Goal: Complete application form: Complete application form

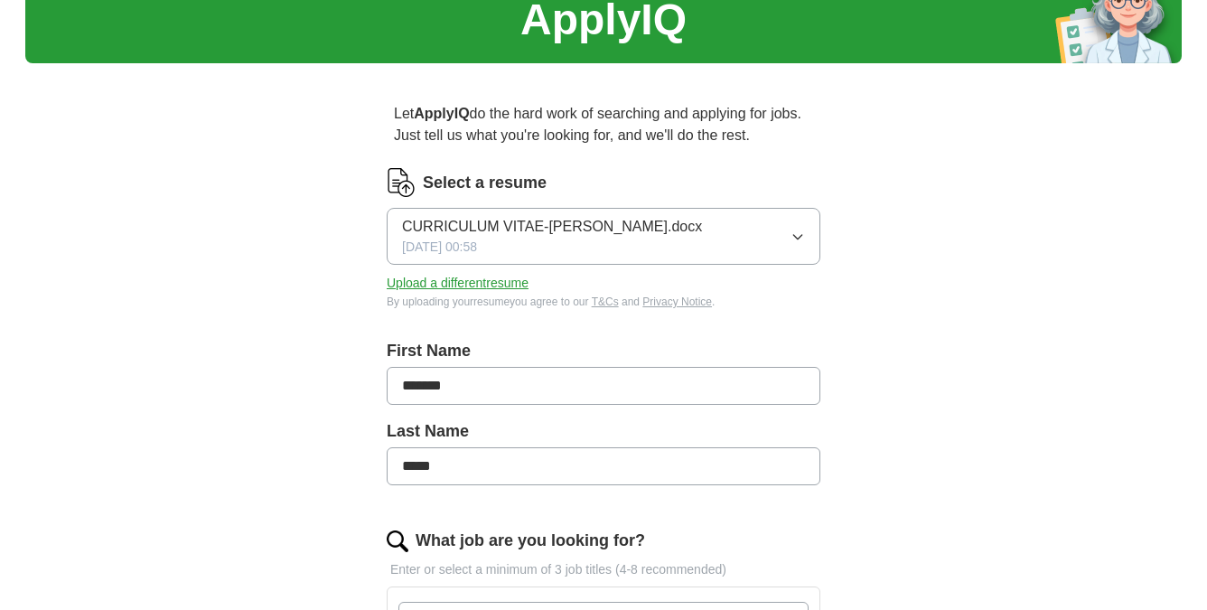
scroll to position [81, 0]
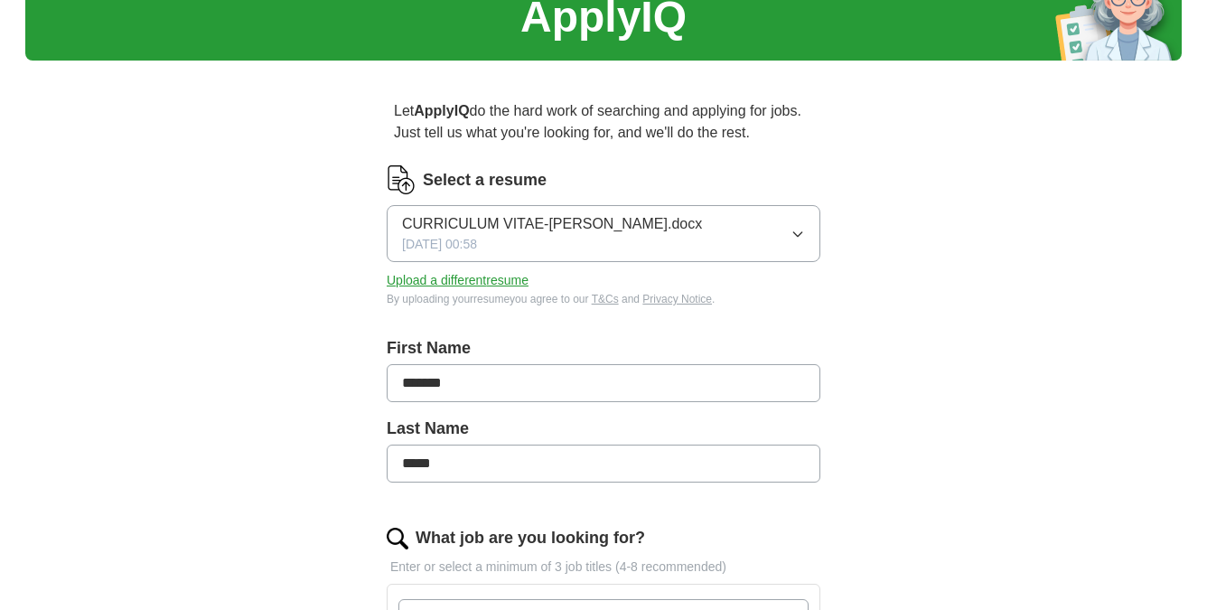
click at [463, 278] on button "Upload a different resume" at bounding box center [458, 280] width 142 height 19
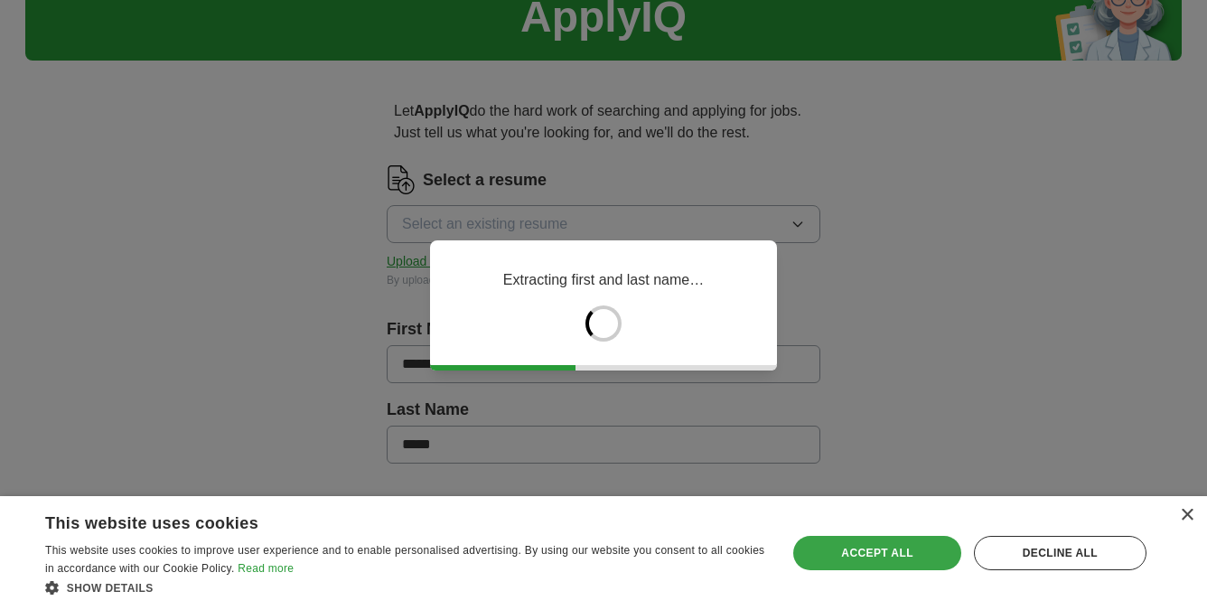
click at [865, 562] on div "Accept all" at bounding box center [876, 553] width 167 height 34
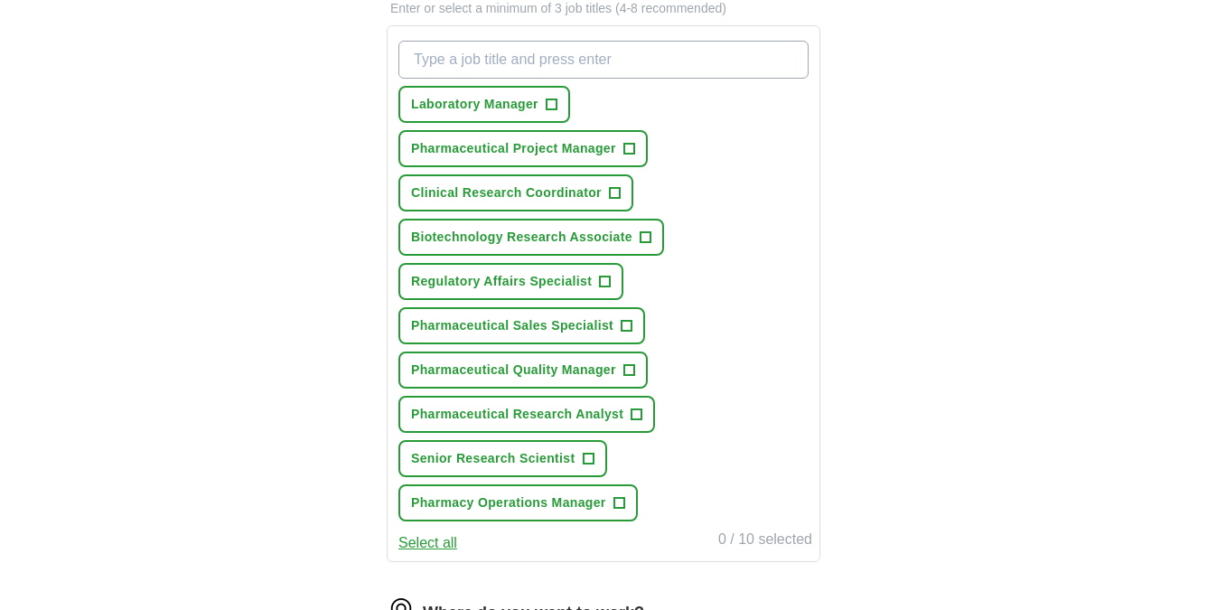
scroll to position [645, 0]
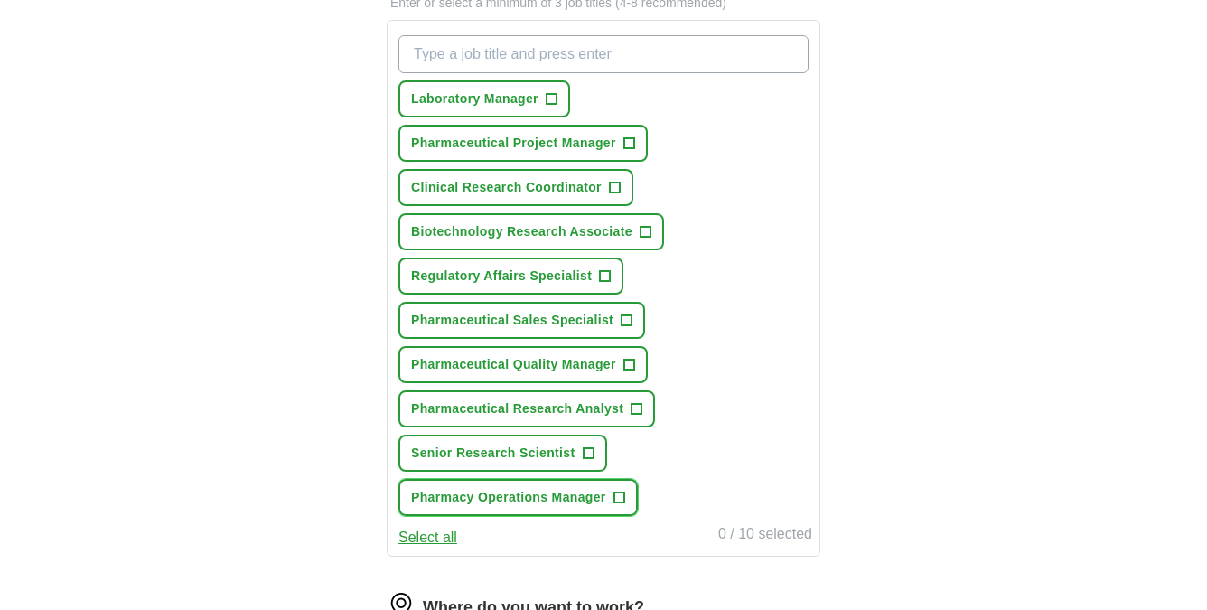
click at [621, 499] on span "+" at bounding box center [619, 498] width 11 height 14
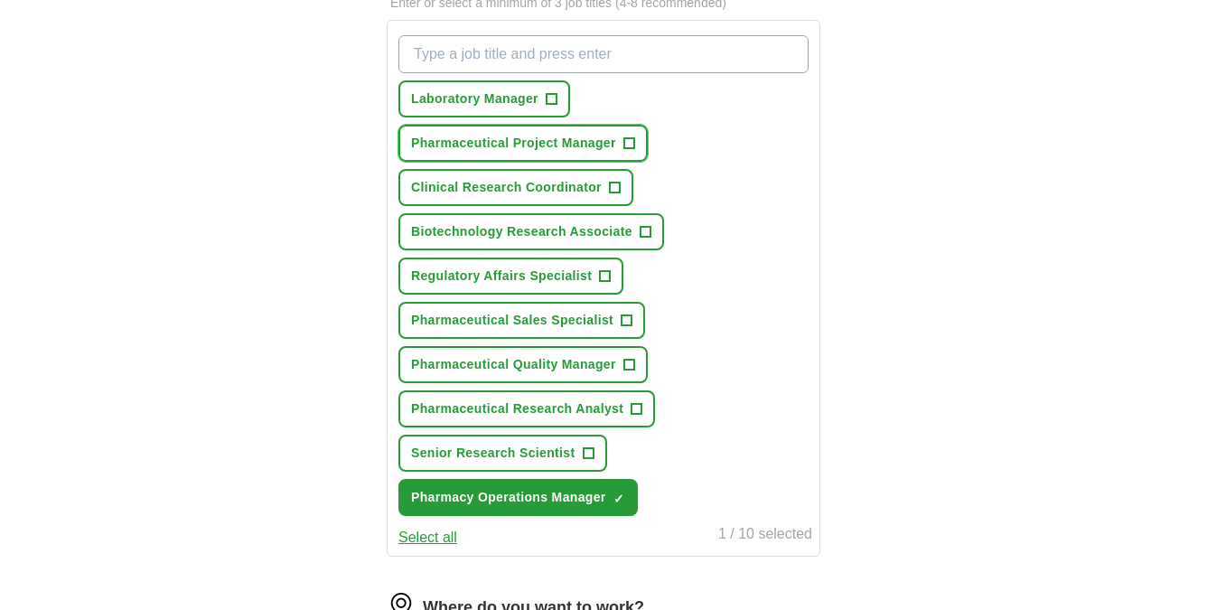
click at [633, 138] on span "+" at bounding box center [629, 143] width 11 height 14
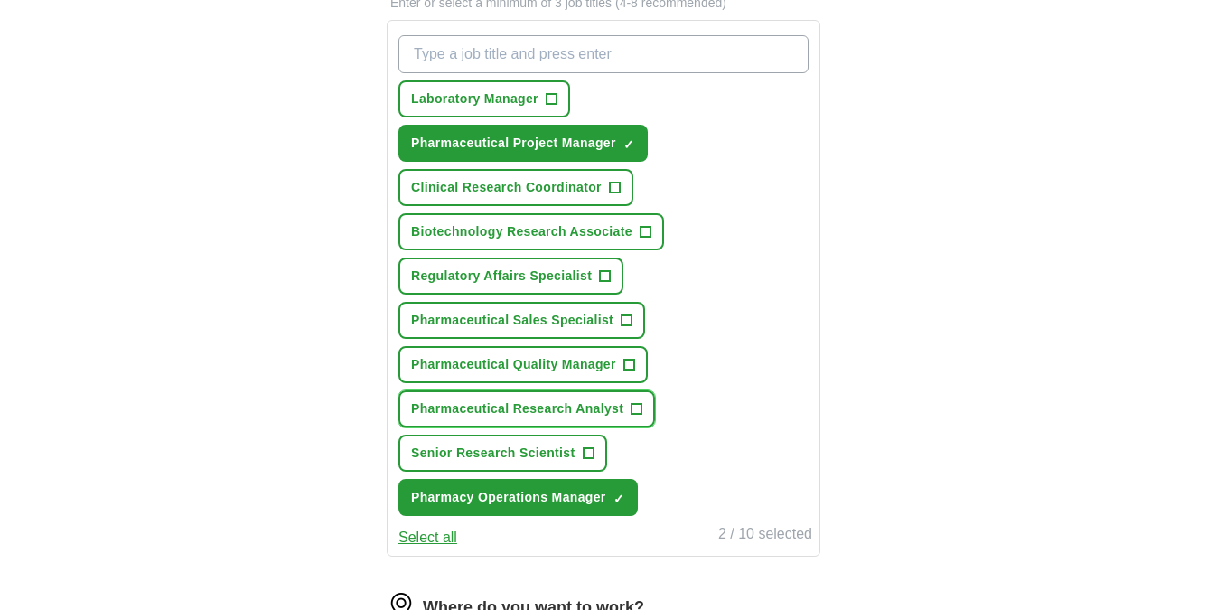
click at [636, 406] on span "+" at bounding box center [637, 409] width 11 height 14
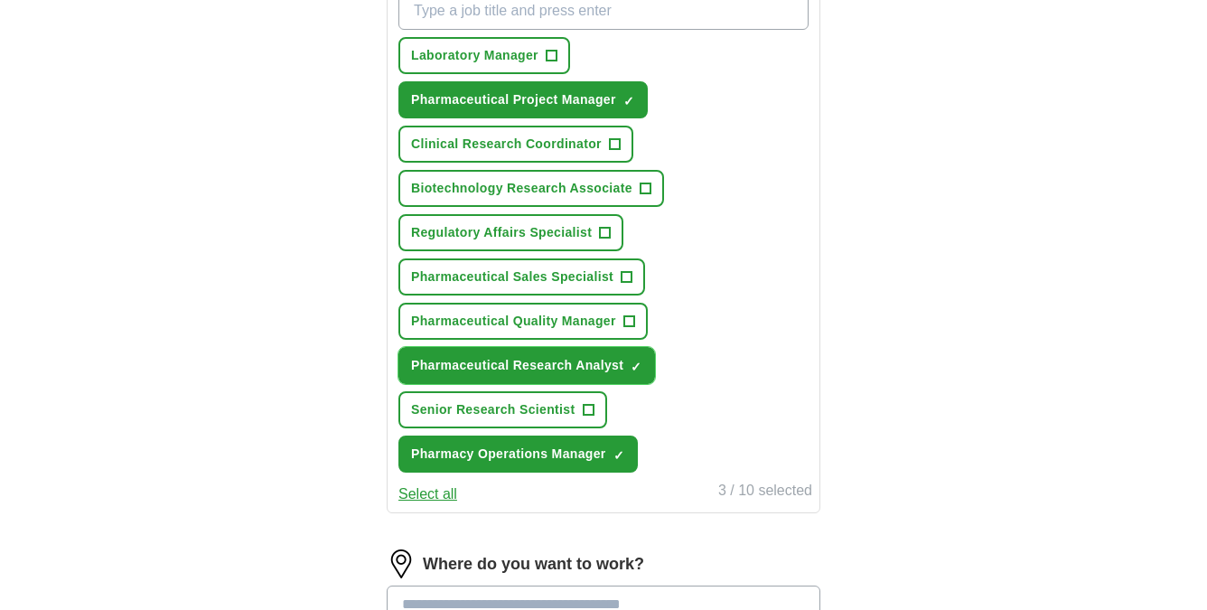
scroll to position [700, 0]
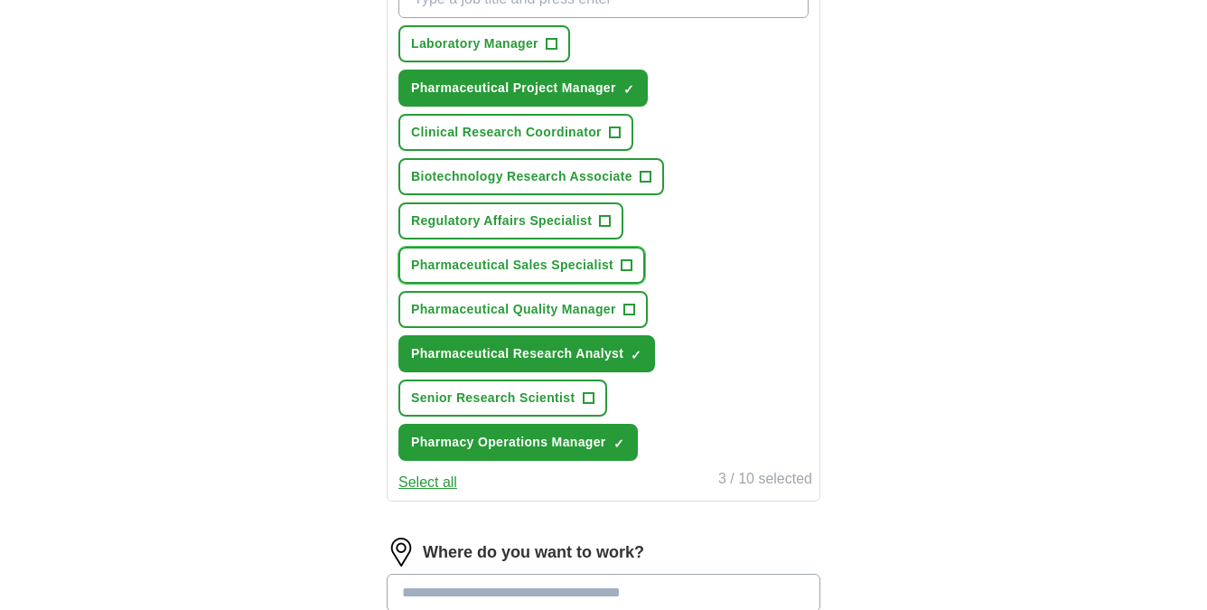
click at [626, 261] on span "+" at bounding box center [627, 265] width 11 height 14
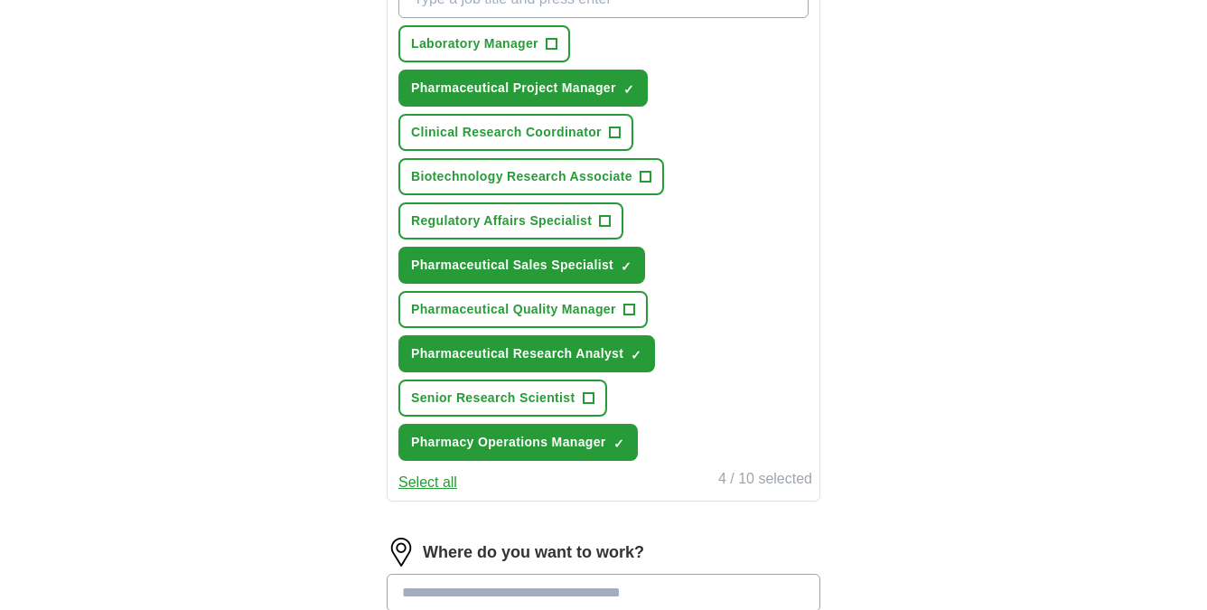
click at [431, 482] on button "Select all" at bounding box center [428, 483] width 59 height 22
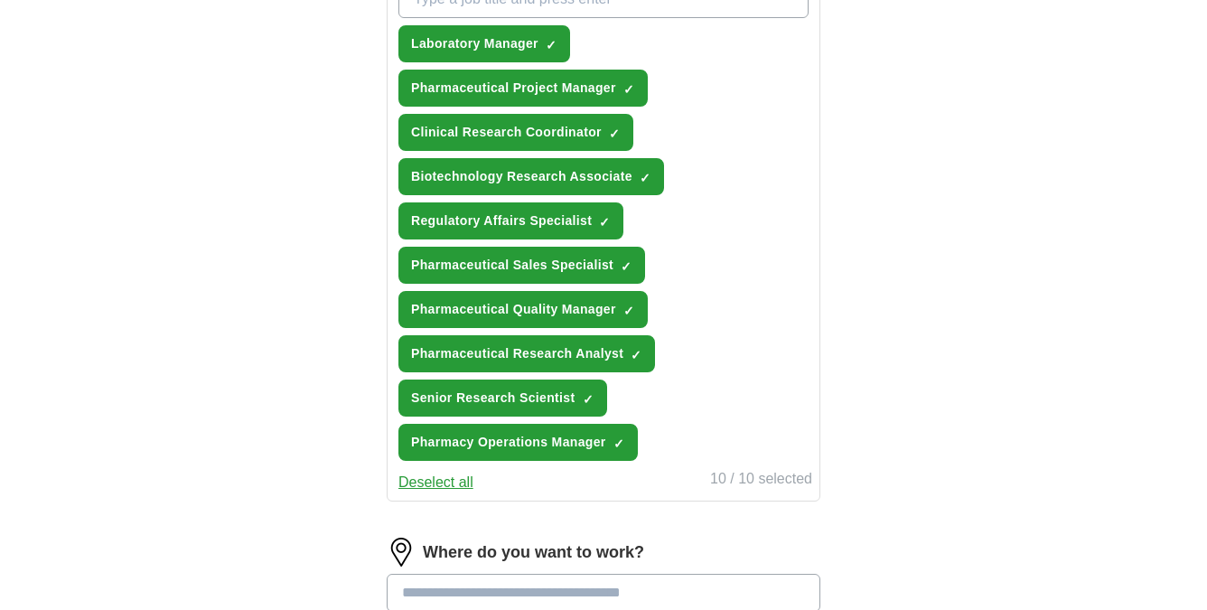
click at [431, 482] on button "Deselect all" at bounding box center [436, 483] width 75 height 22
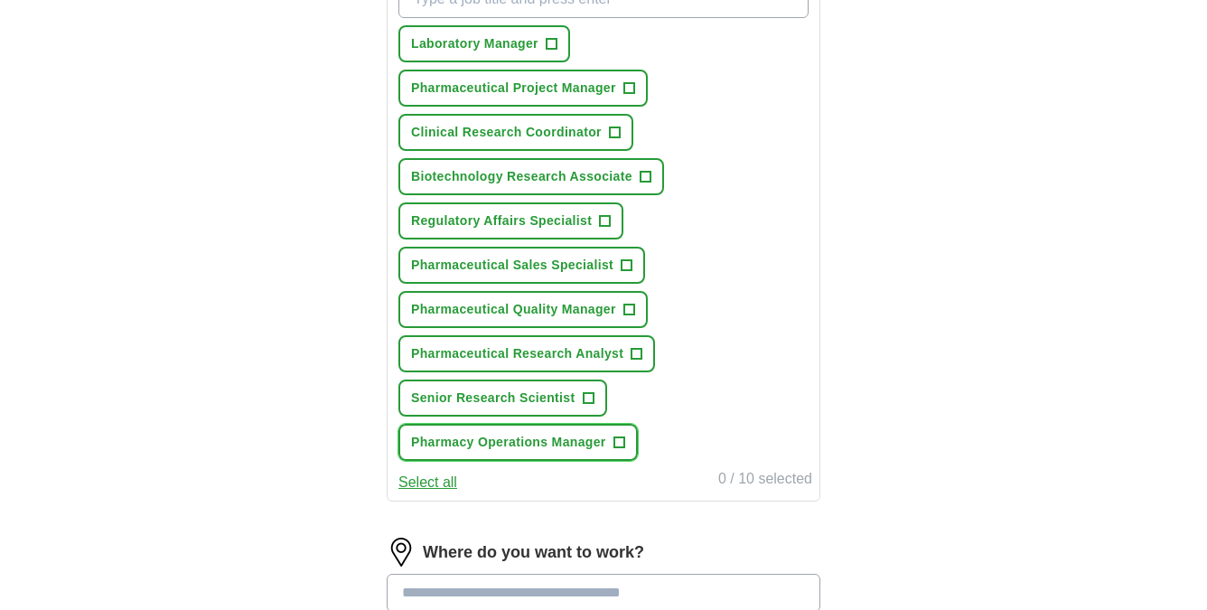
click at [613, 443] on button "Pharmacy Operations Manager +" at bounding box center [518, 442] width 239 height 37
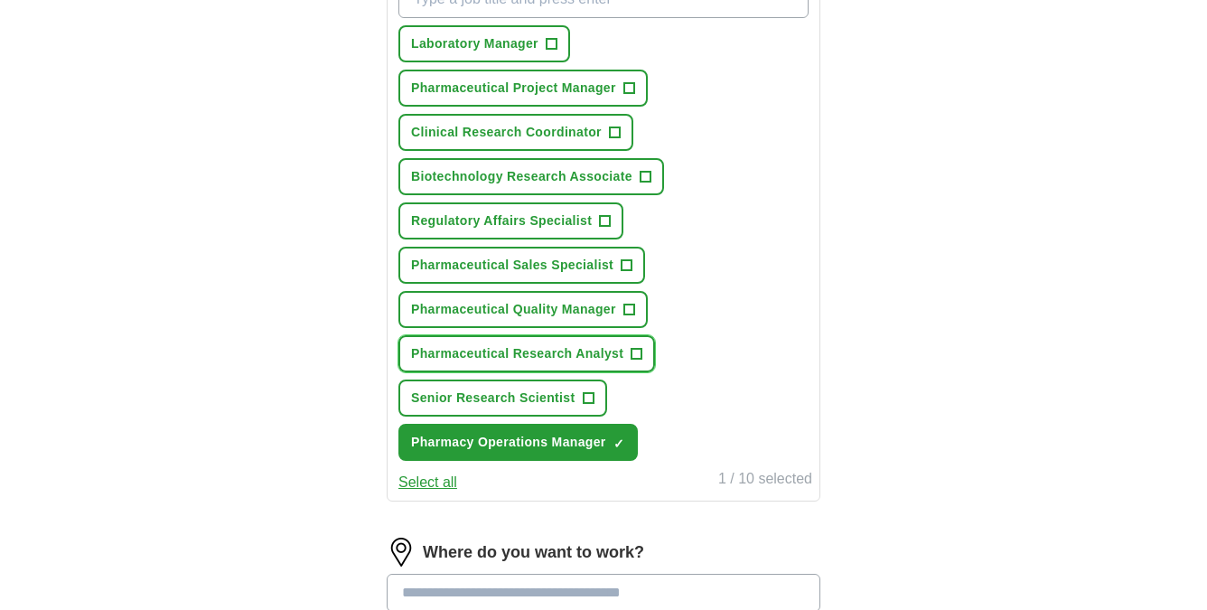
click at [631, 348] on span "+" at bounding box center [637, 354] width 12 height 12
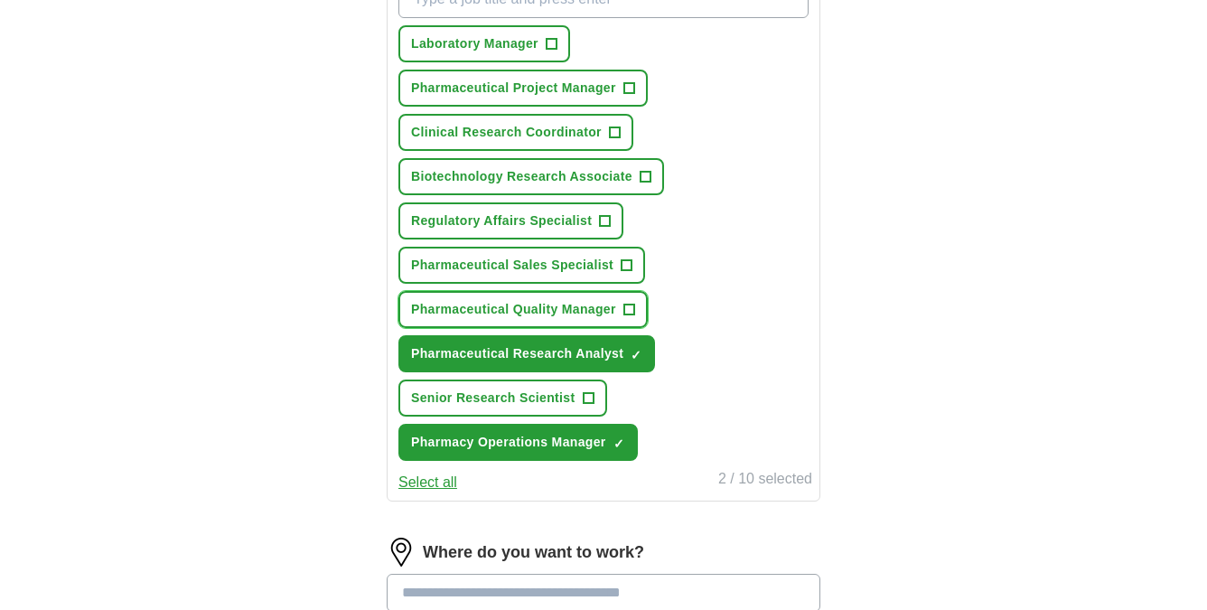
click at [618, 304] on button "Pharmaceutical Quality Manager +" at bounding box center [523, 309] width 249 height 37
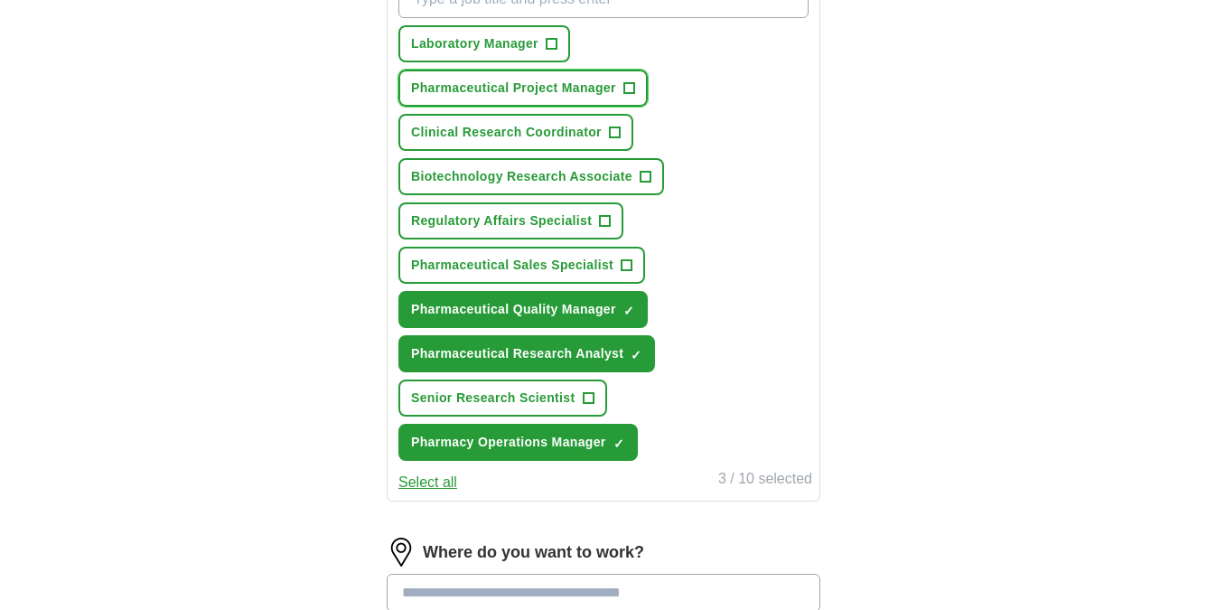
click at [625, 88] on span "+" at bounding box center [629, 88] width 11 height 14
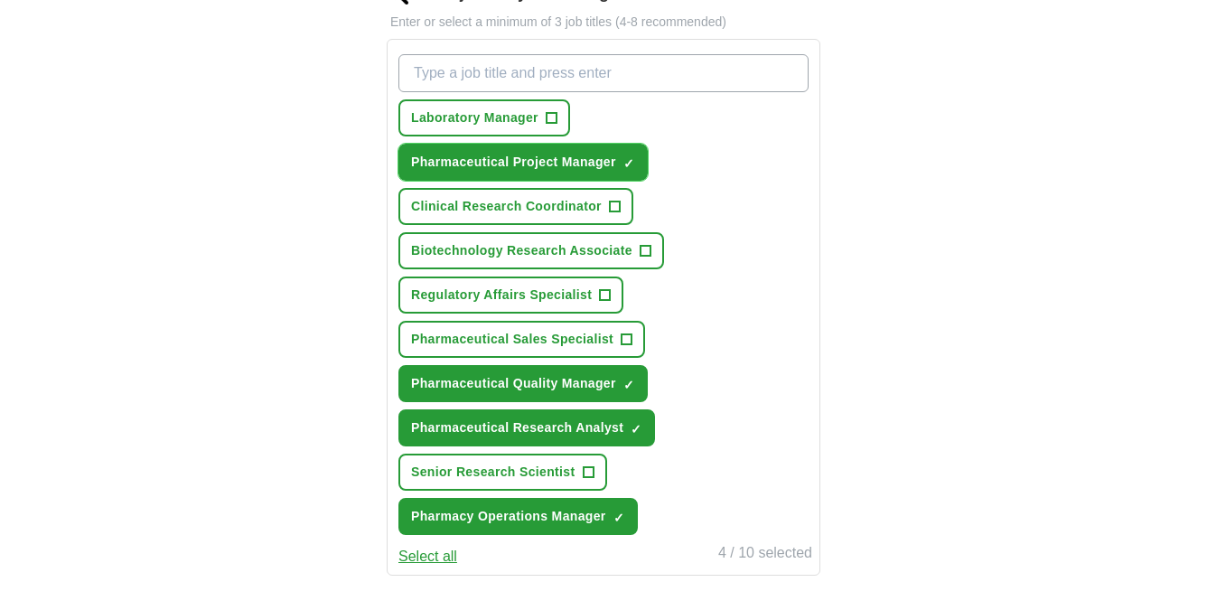
scroll to position [619, 0]
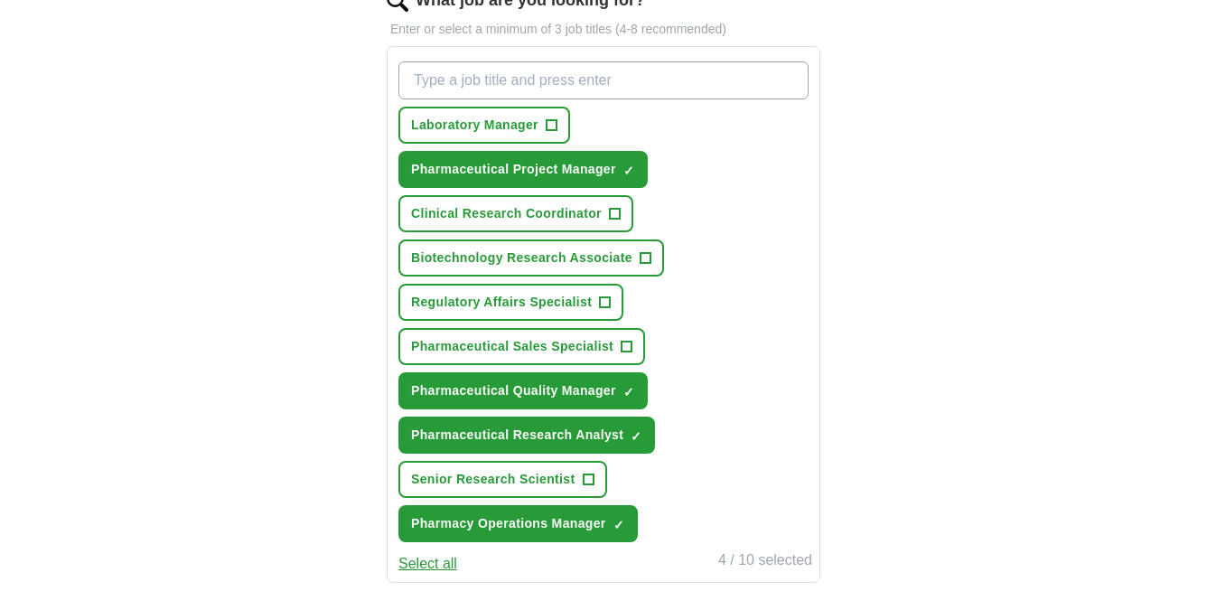
click at [549, 79] on input "What job are you looking for?" at bounding box center [604, 80] width 410 height 38
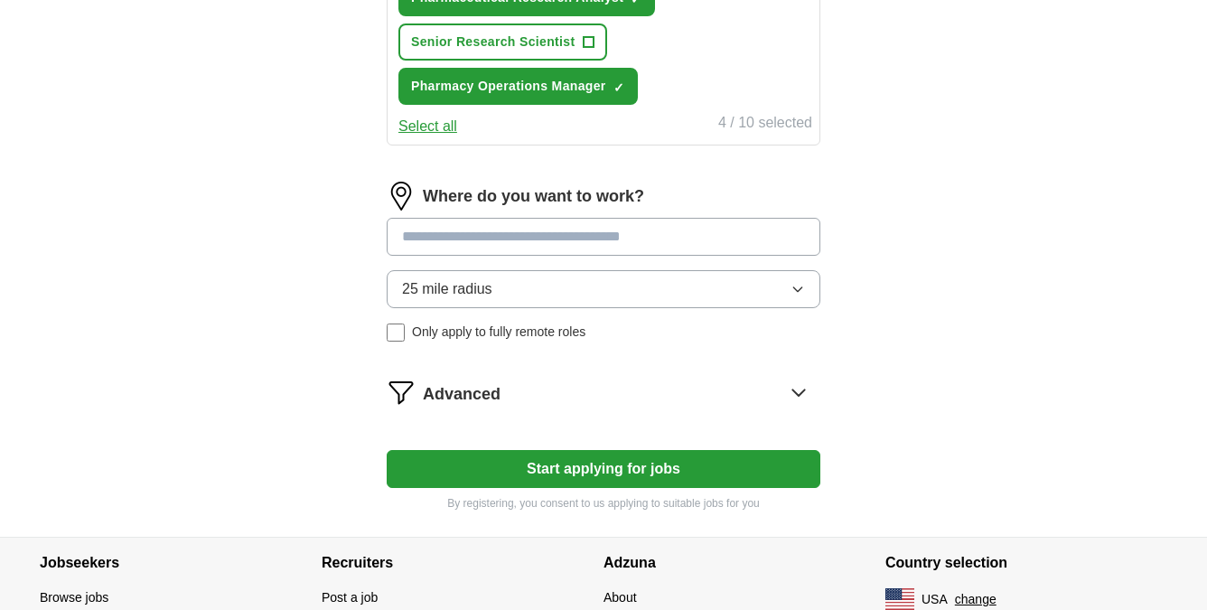
scroll to position [1058, 0]
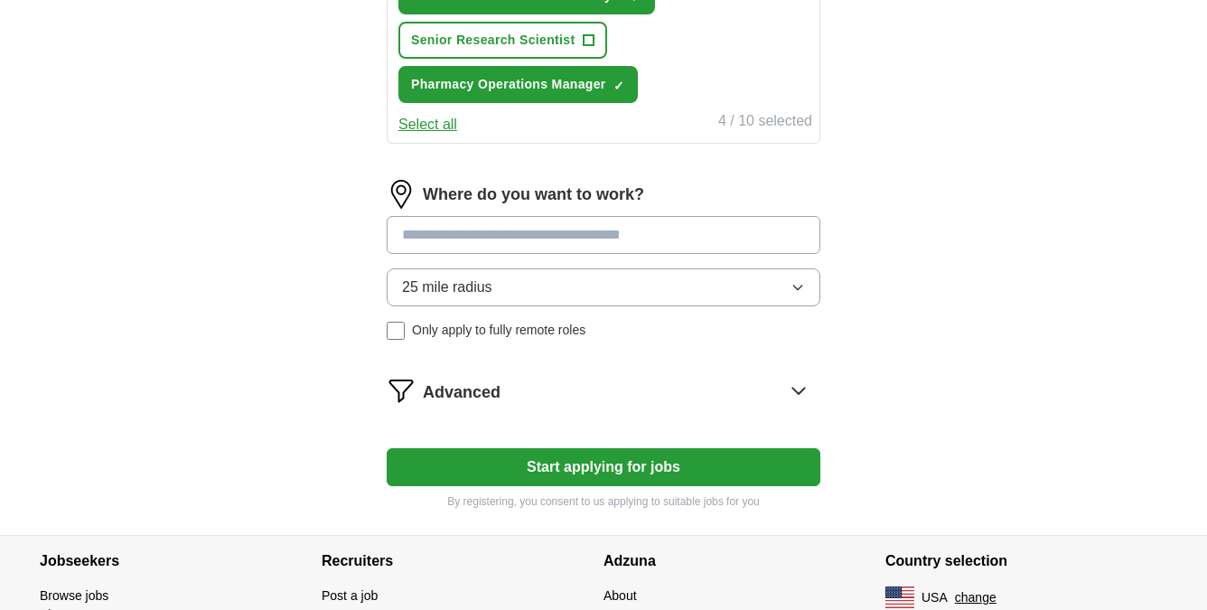
type input "pharmacy technician"
click at [625, 479] on button "Start applying for jobs" at bounding box center [604, 467] width 434 height 38
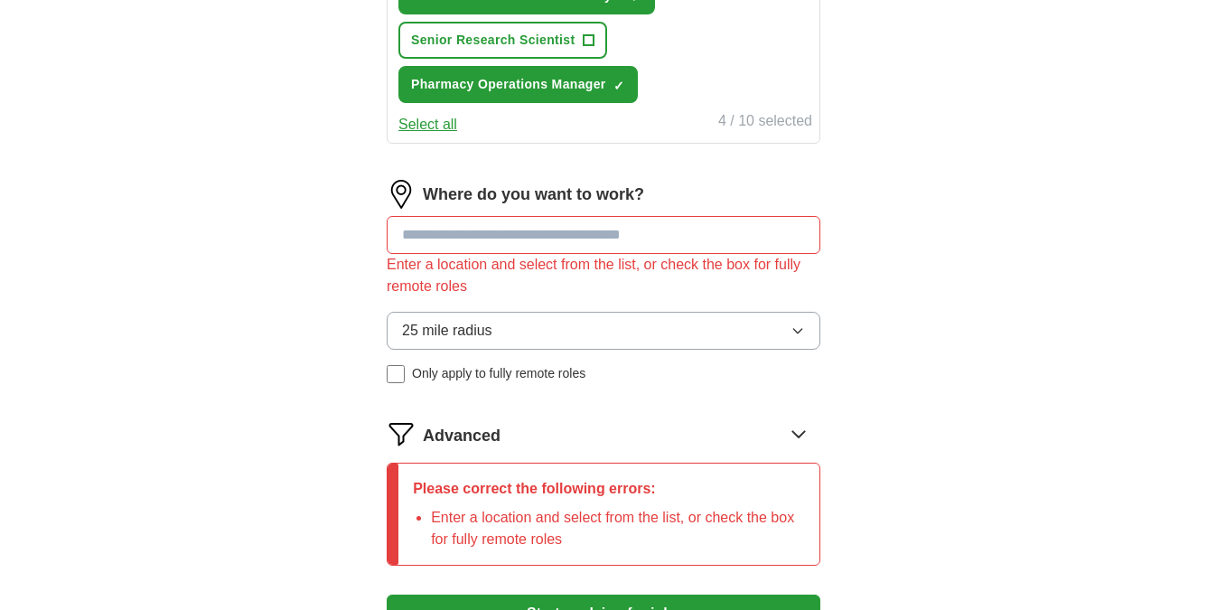
click at [518, 232] on input at bounding box center [604, 235] width 434 height 38
type input "******"
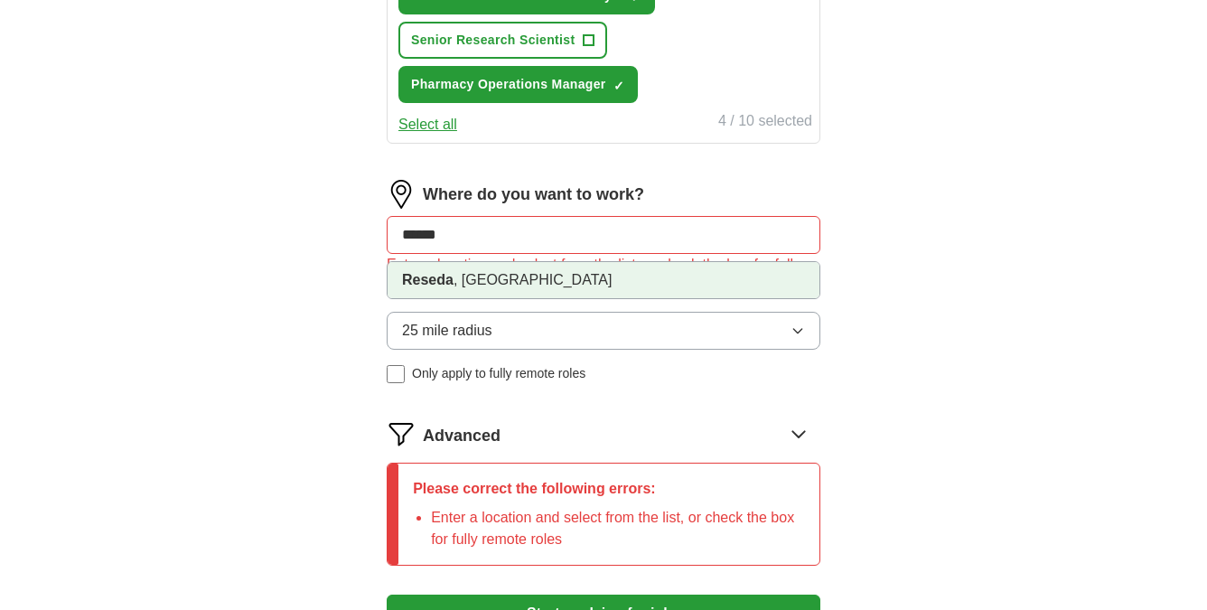
click at [541, 277] on li "Reseda , CA" at bounding box center [604, 280] width 432 height 36
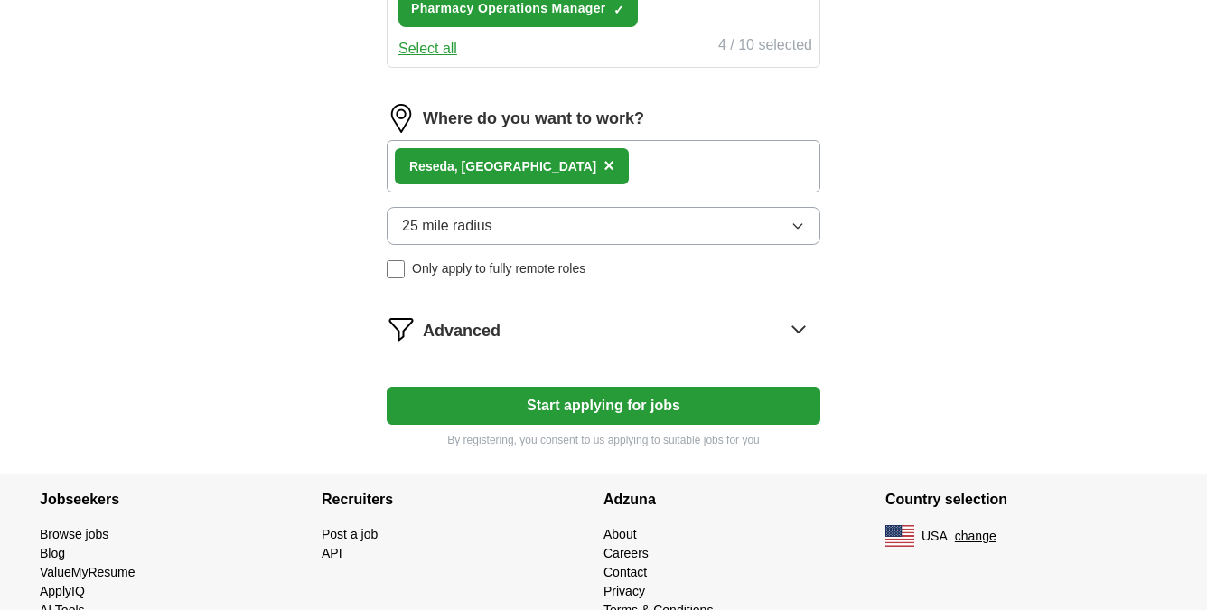
scroll to position [1145, 0]
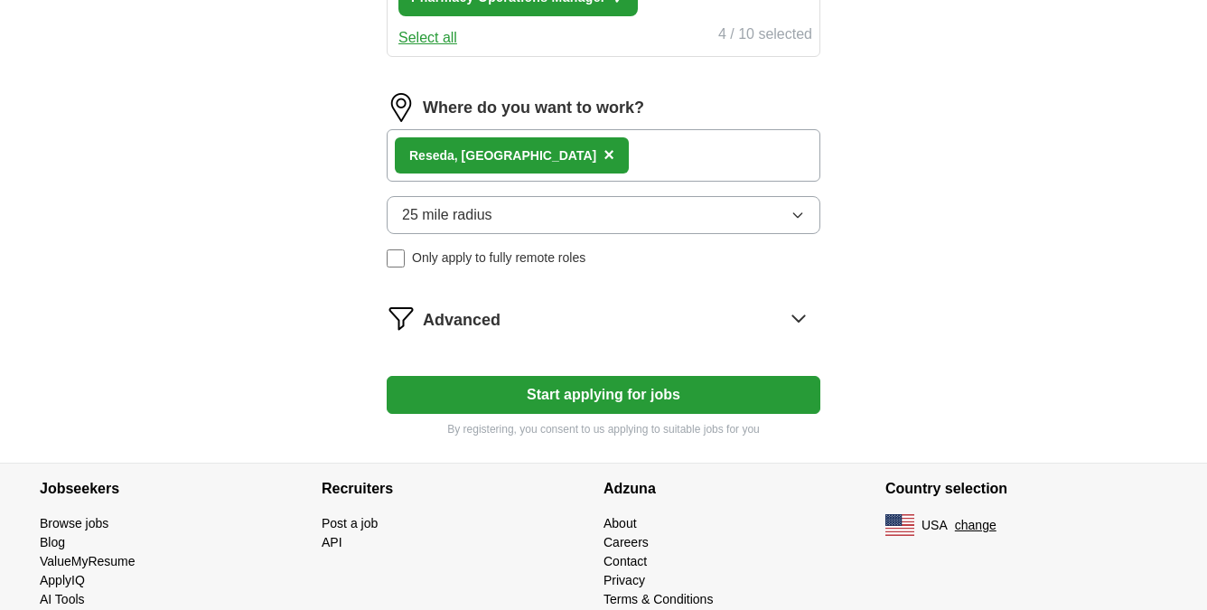
click at [589, 393] on button "Start applying for jobs" at bounding box center [604, 395] width 434 height 38
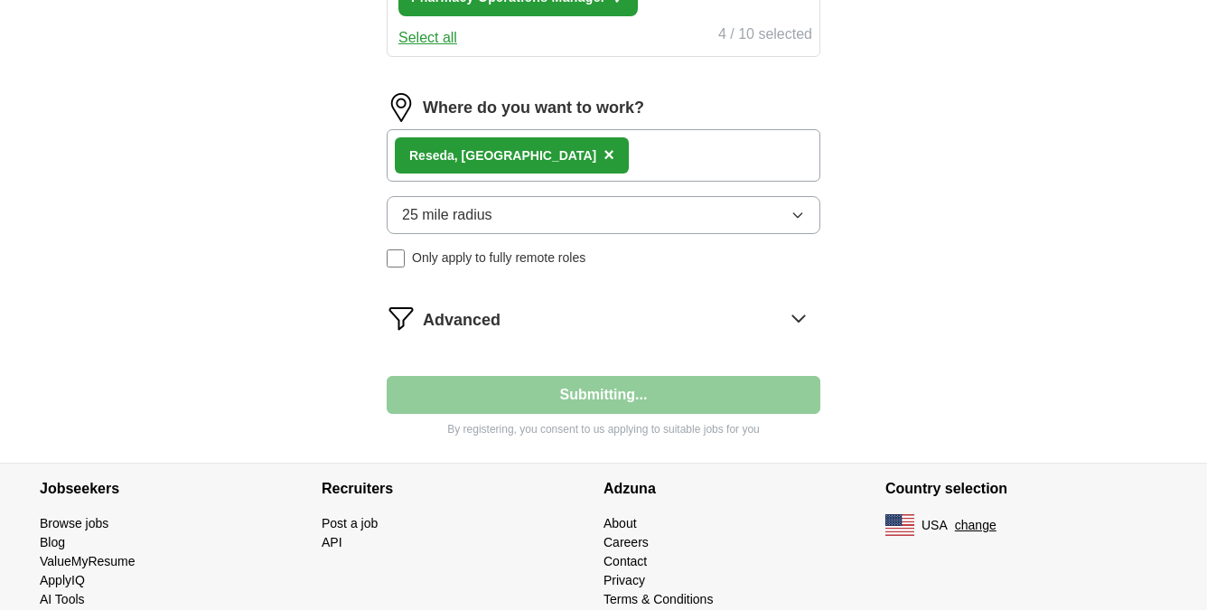
select select "**"
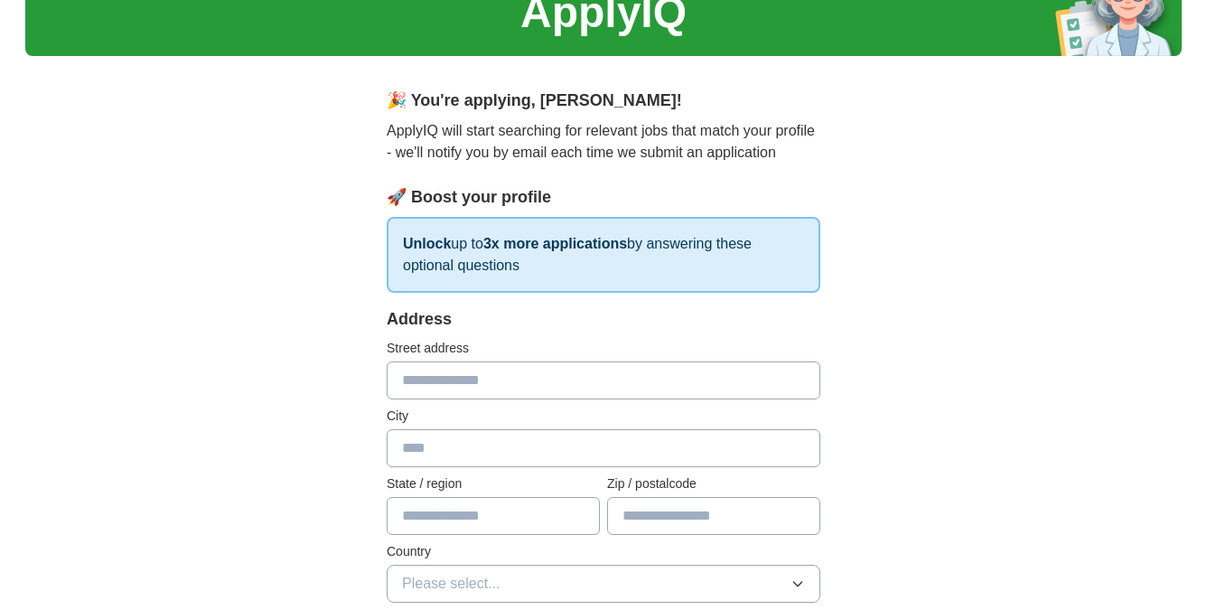
scroll to position [146, 0]
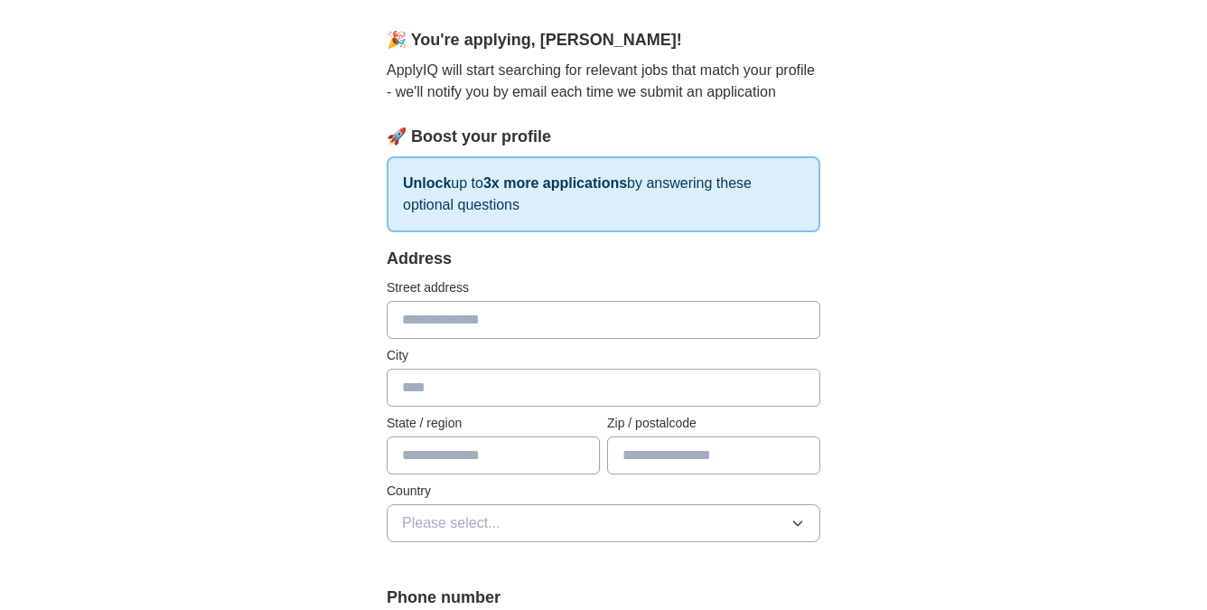
click at [508, 319] on input "text" at bounding box center [604, 320] width 434 height 38
type input "**********"
type input "**"
type input "*****"
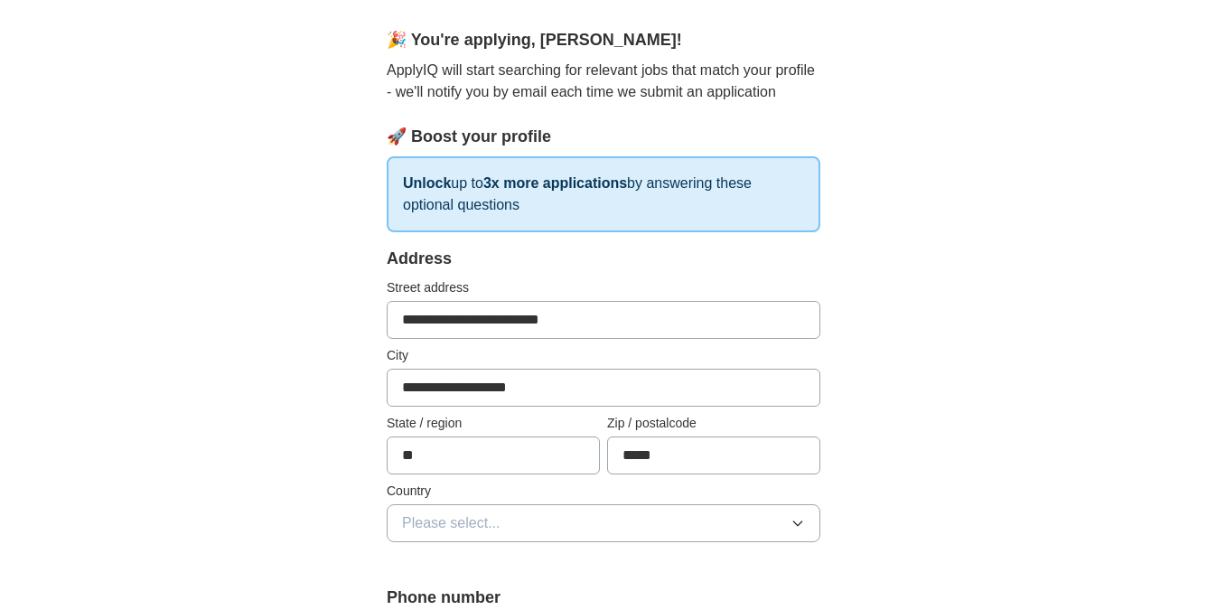
type input "**********"
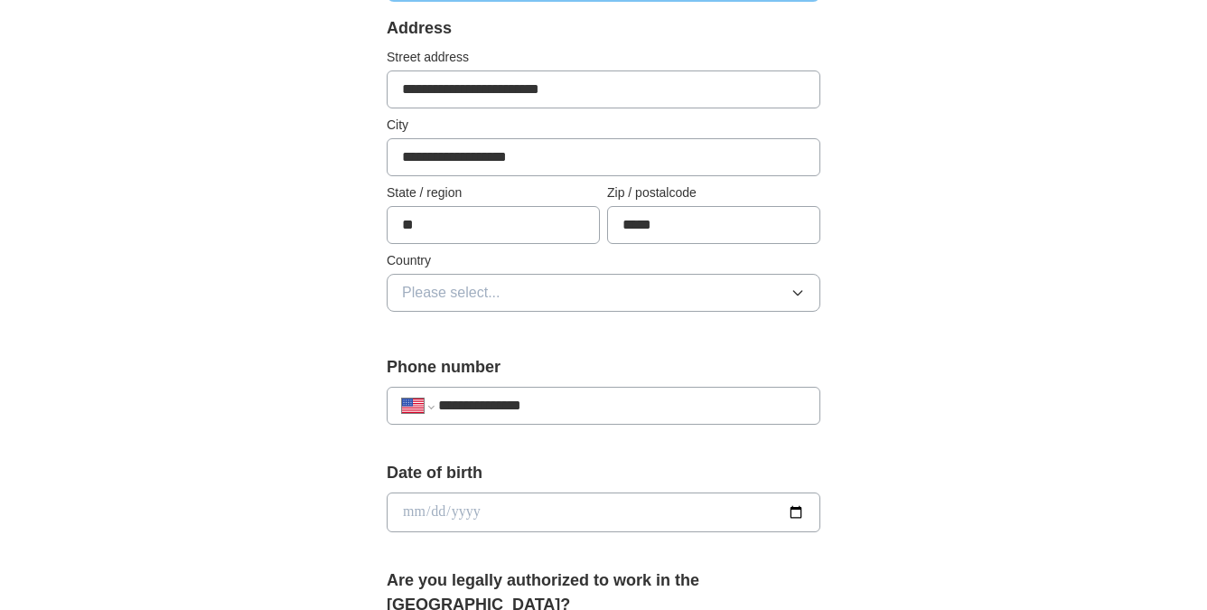
scroll to position [386, 0]
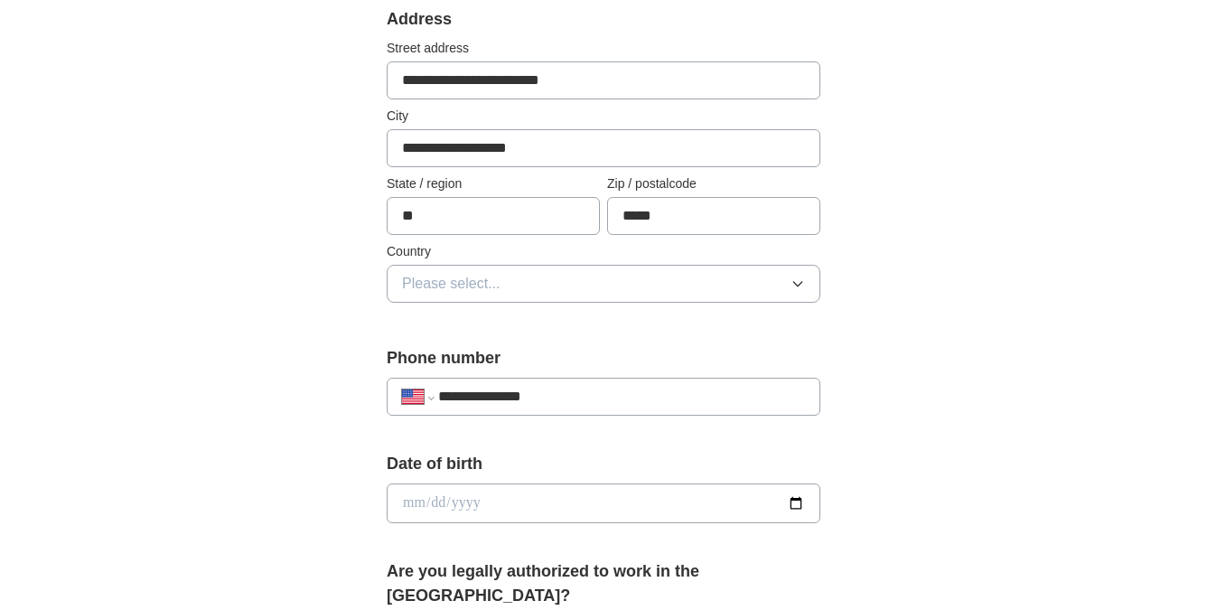
click at [554, 288] on button "Please select..." at bounding box center [604, 284] width 434 height 38
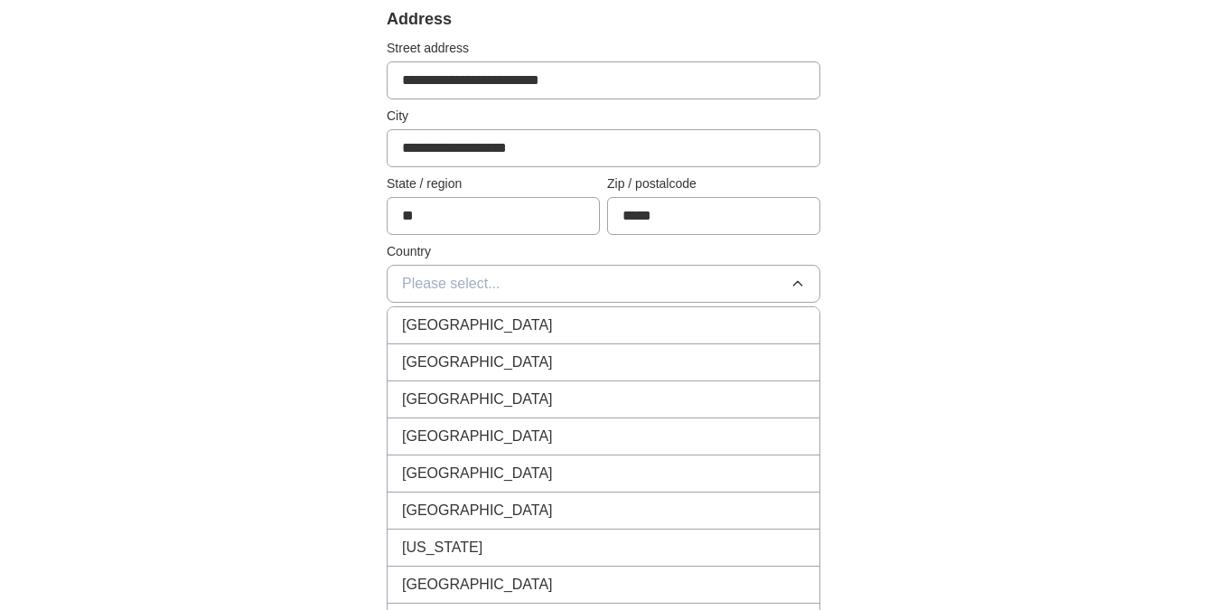
click at [545, 364] on div "United States" at bounding box center [603, 363] width 403 height 22
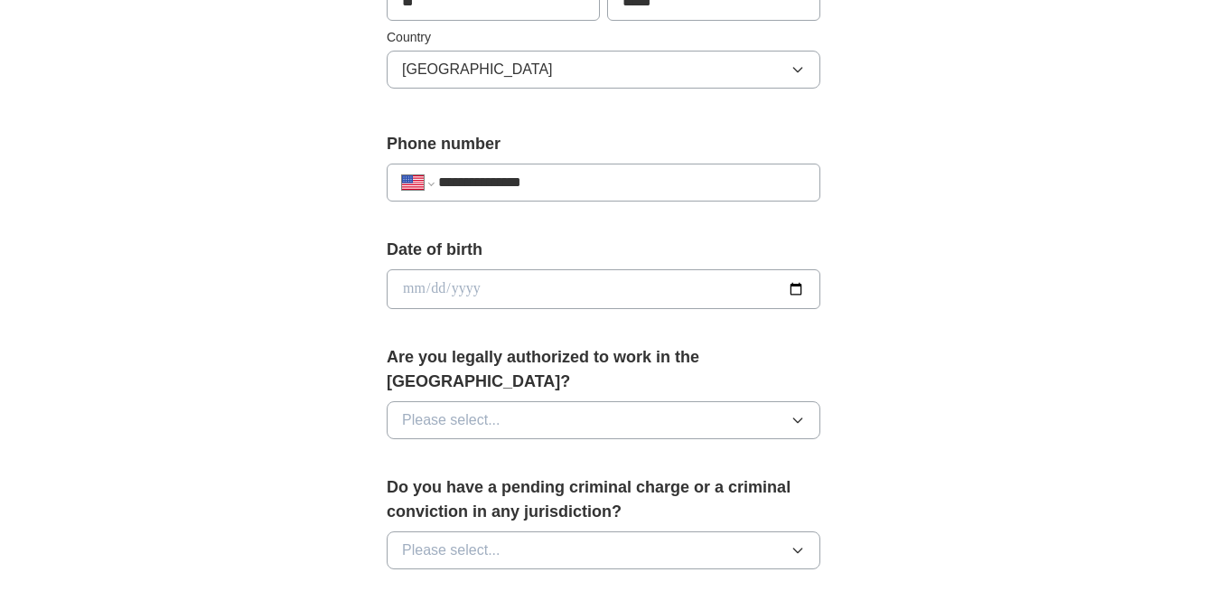
scroll to position [601, 0]
click at [525, 279] on input "date" at bounding box center [604, 288] width 434 height 40
type input "**********"
click at [497, 408] on span "Please select..." at bounding box center [451, 419] width 99 height 22
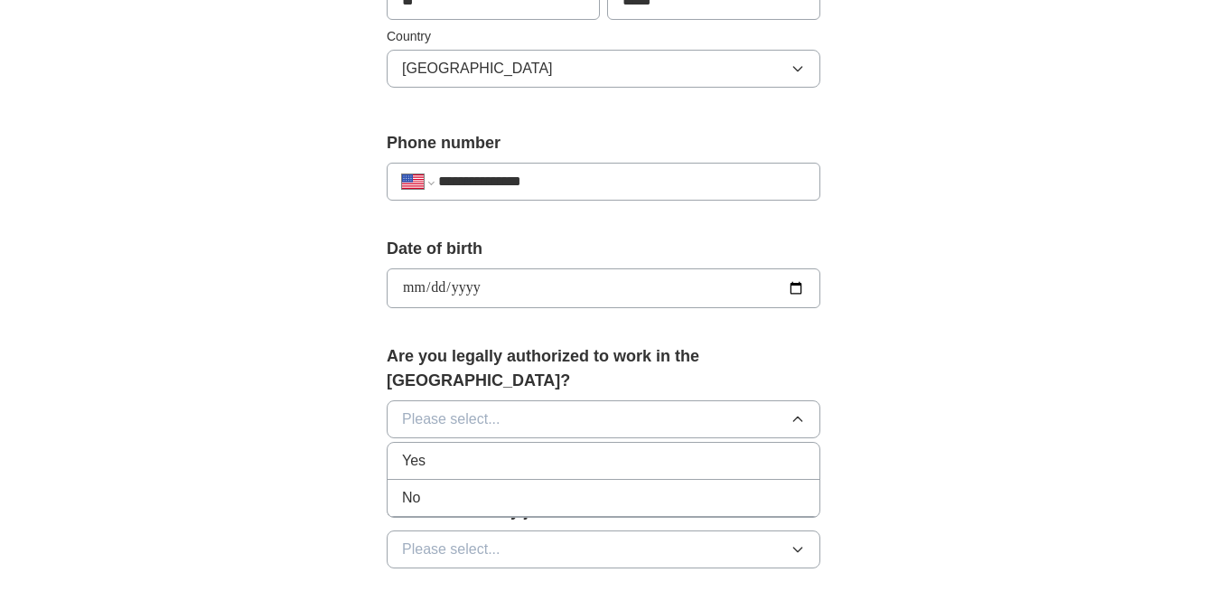
click at [493, 450] on div "Yes" at bounding box center [603, 461] width 403 height 22
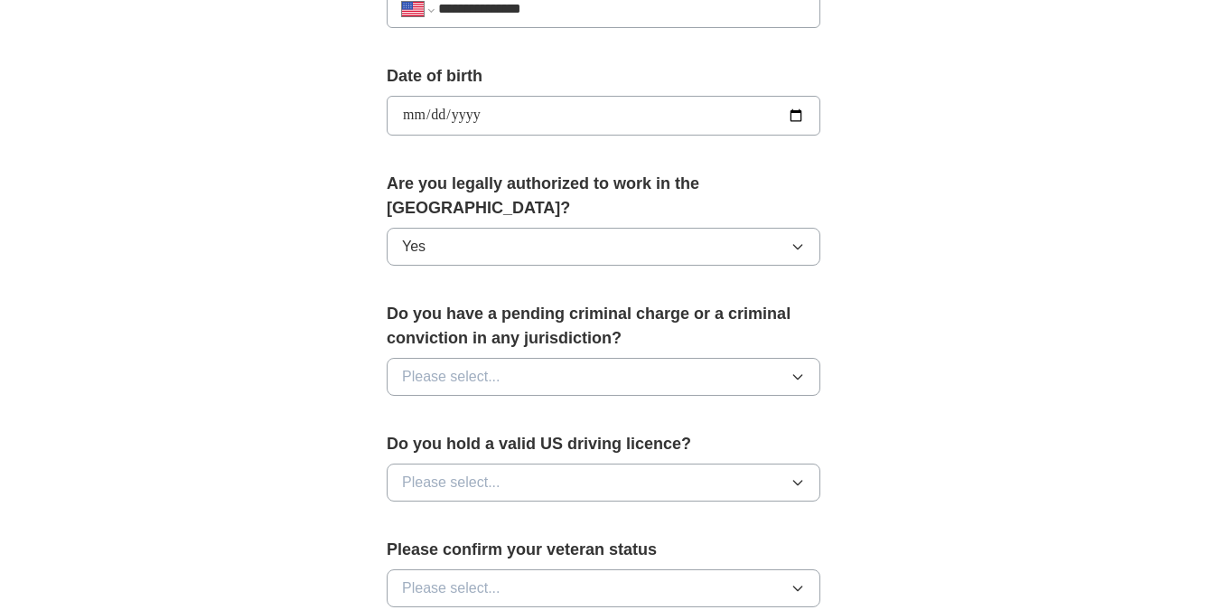
scroll to position [776, 0]
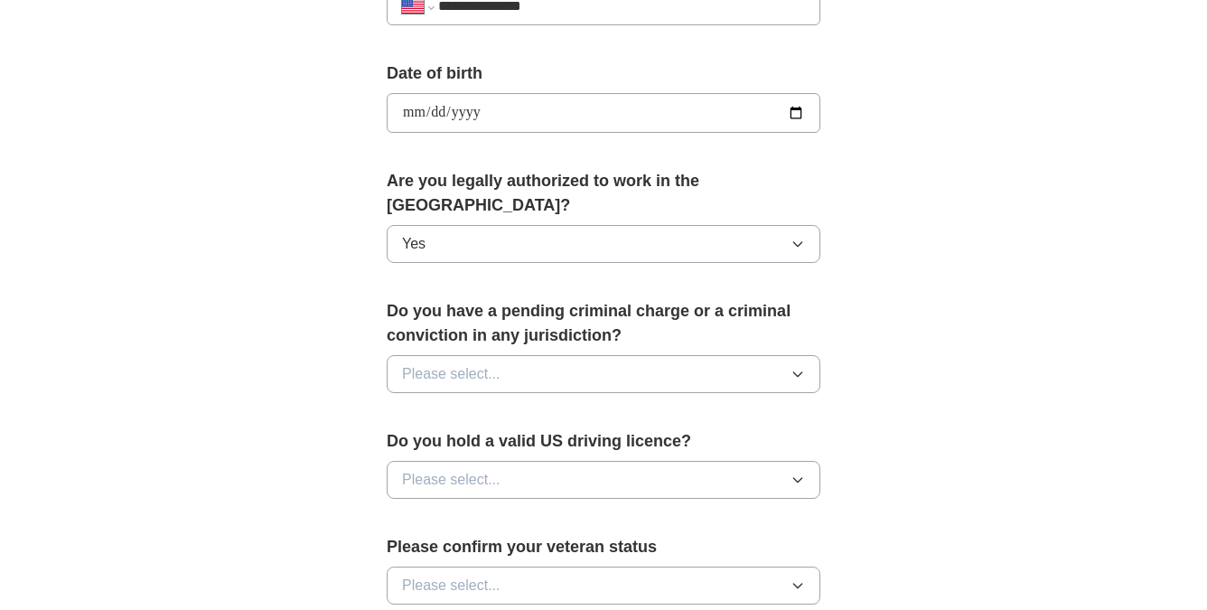
click at [505, 355] on button "Please select..." at bounding box center [604, 374] width 434 height 38
click at [503, 442] on div "No" at bounding box center [603, 453] width 403 height 22
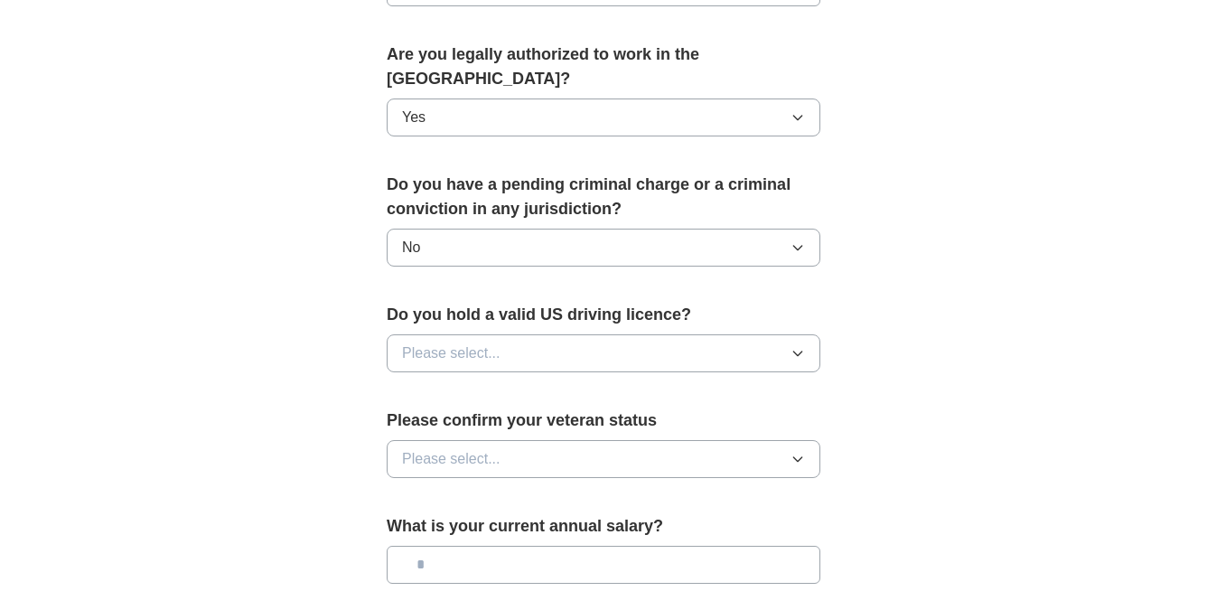
scroll to position [906, 0]
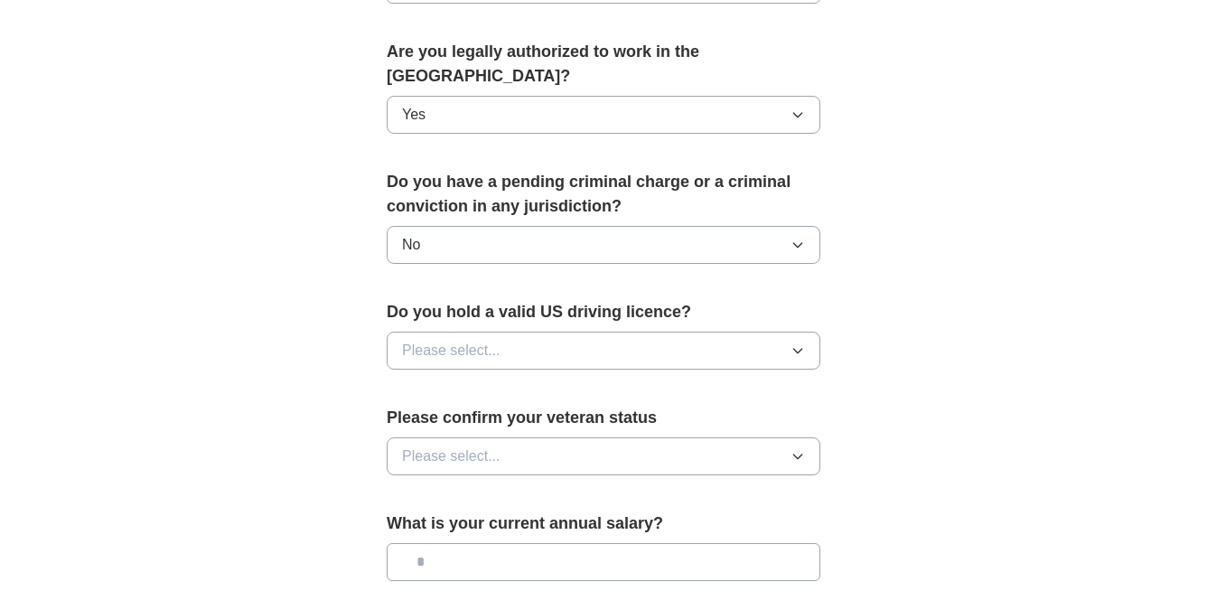
click at [525, 332] on button "Please select..." at bounding box center [604, 351] width 434 height 38
click at [513, 381] on div "Yes" at bounding box center [603, 392] width 403 height 22
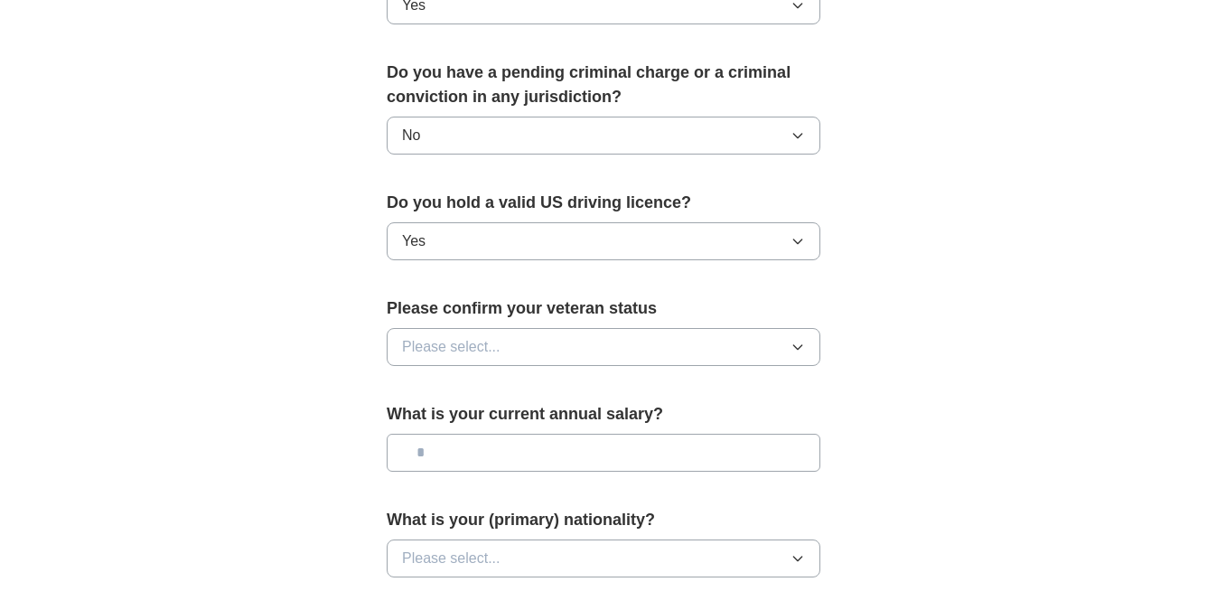
scroll to position [1037, 0]
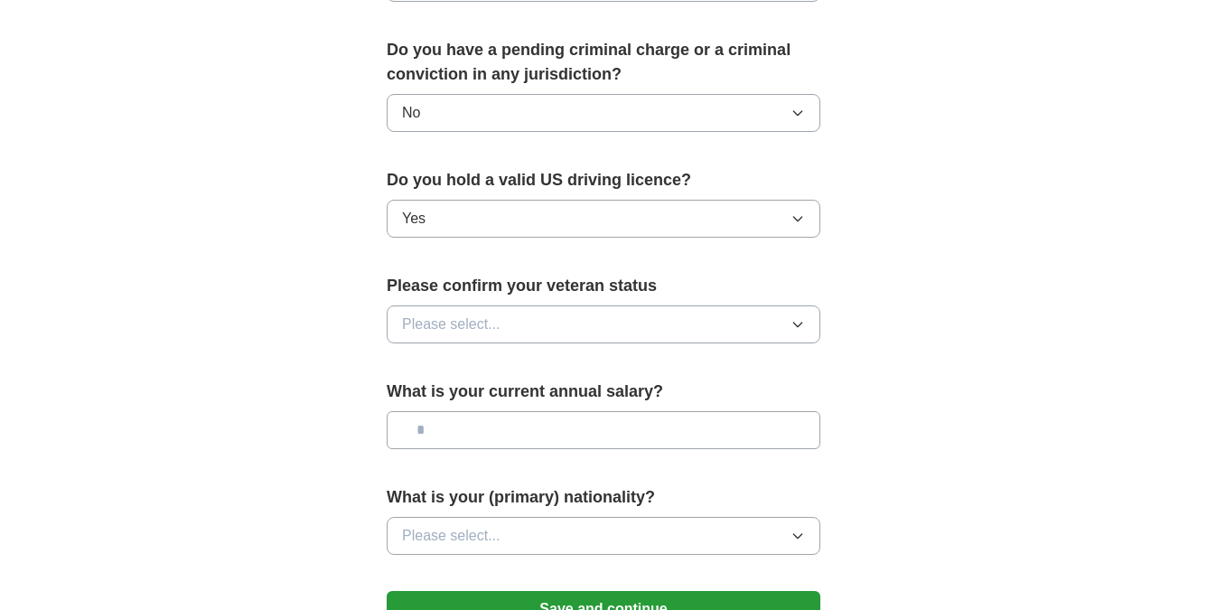
click at [534, 305] on button "Please select..." at bounding box center [604, 324] width 434 height 38
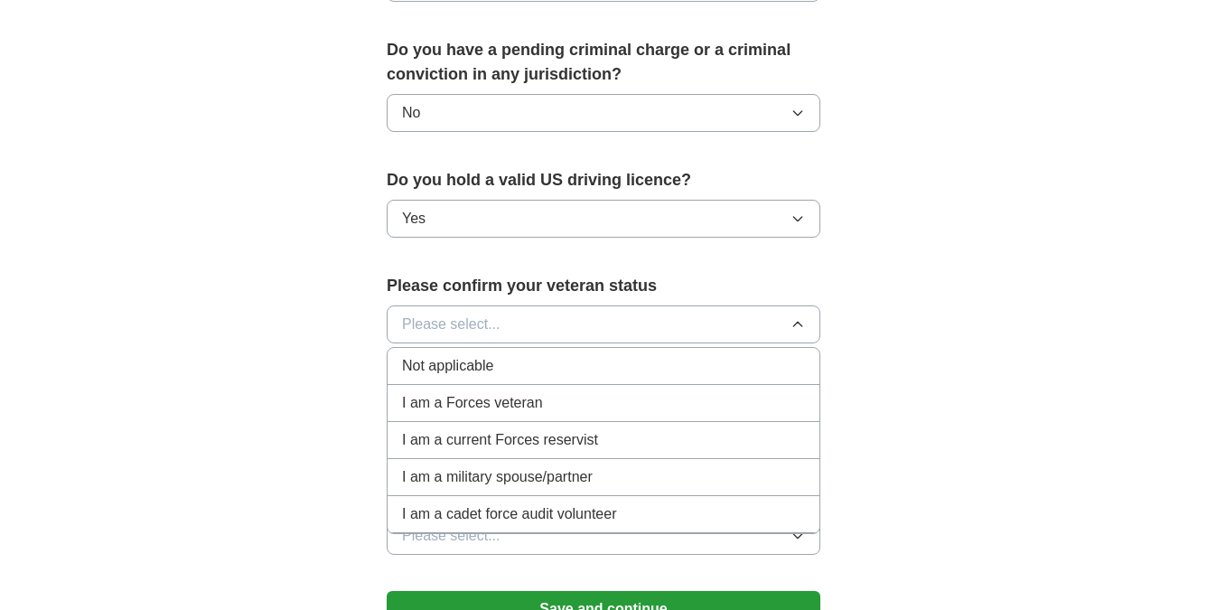
click at [528, 355] on div "Not applicable" at bounding box center [603, 366] width 403 height 22
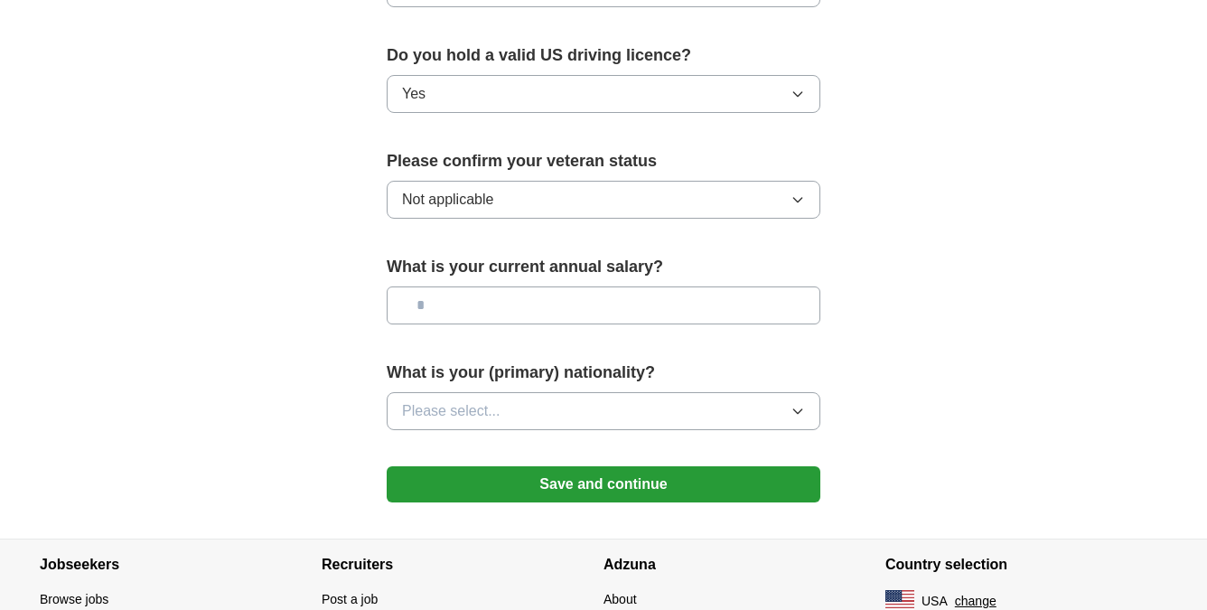
scroll to position [1165, 0]
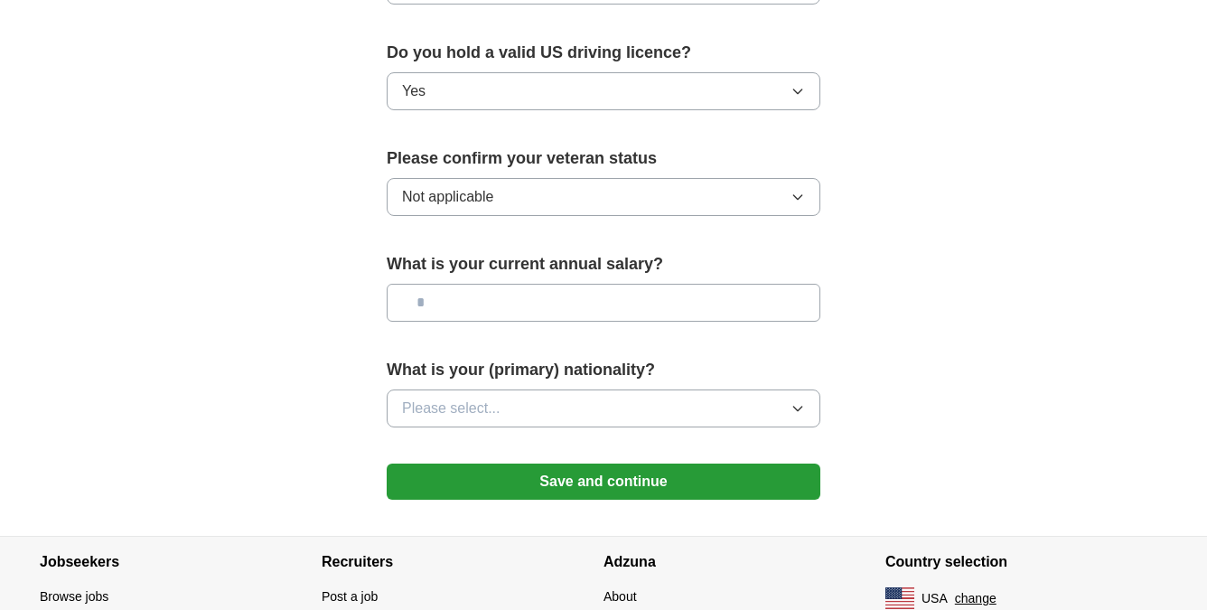
click at [536, 284] on input "text" at bounding box center [604, 303] width 434 height 38
type input "**"
click at [505, 390] on button "Please select..." at bounding box center [604, 409] width 434 height 38
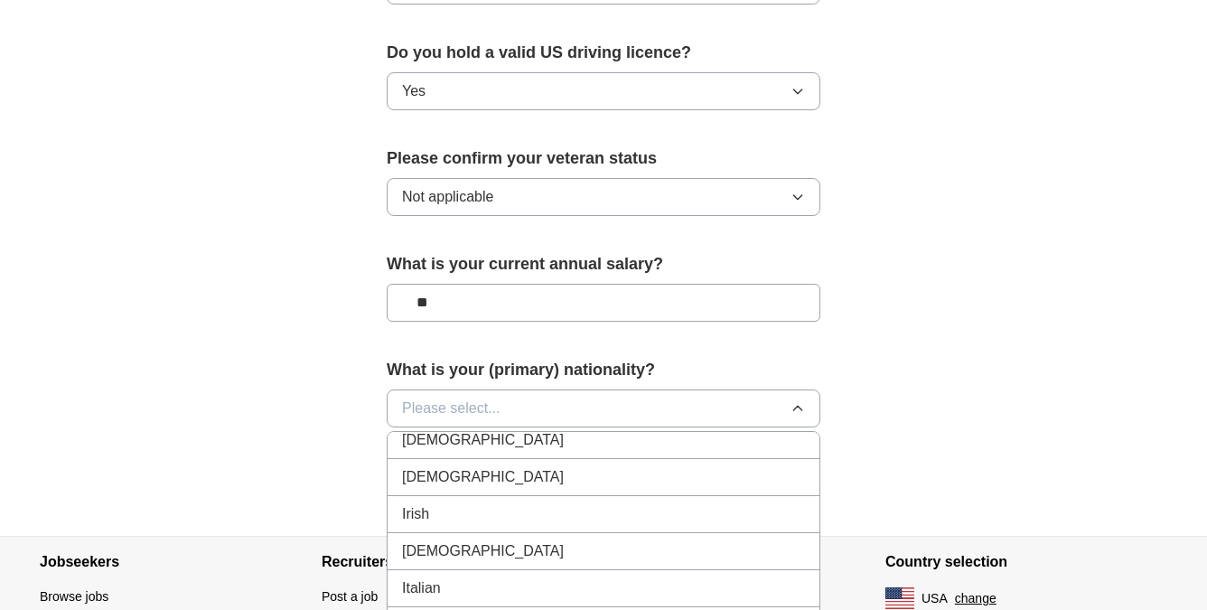
scroll to position [3034, 0]
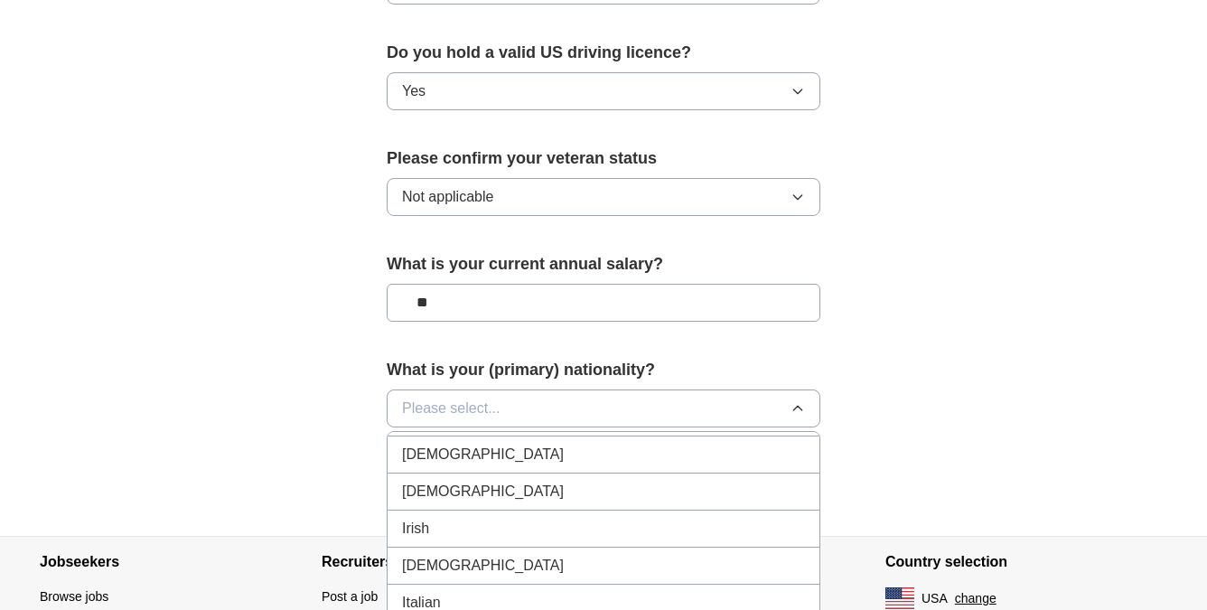
click at [475, 444] on div "Iranian" at bounding box center [603, 455] width 403 height 22
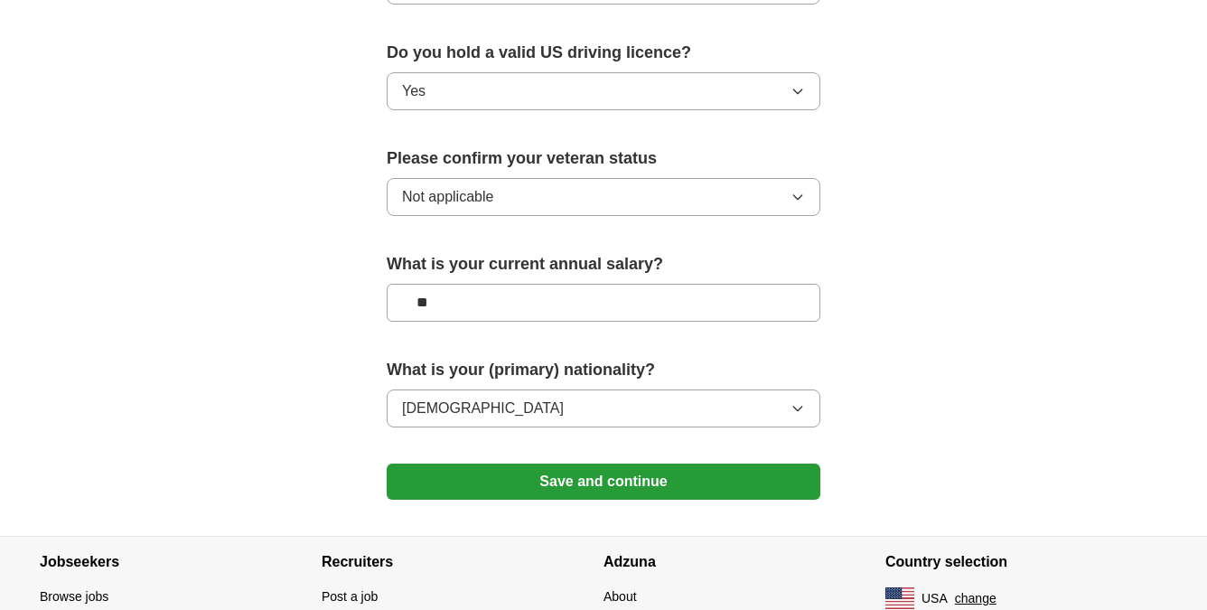
scroll to position [1239, 0]
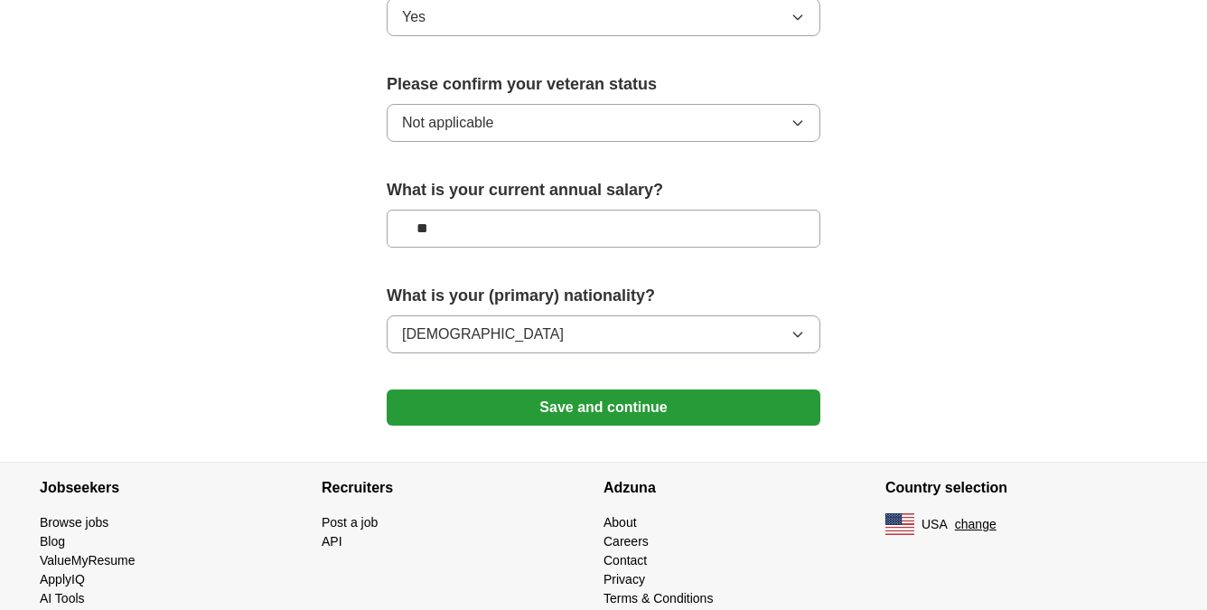
click at [581, 390] on button "Save and continue" at bounding box center [604, 408] width 434 height 36
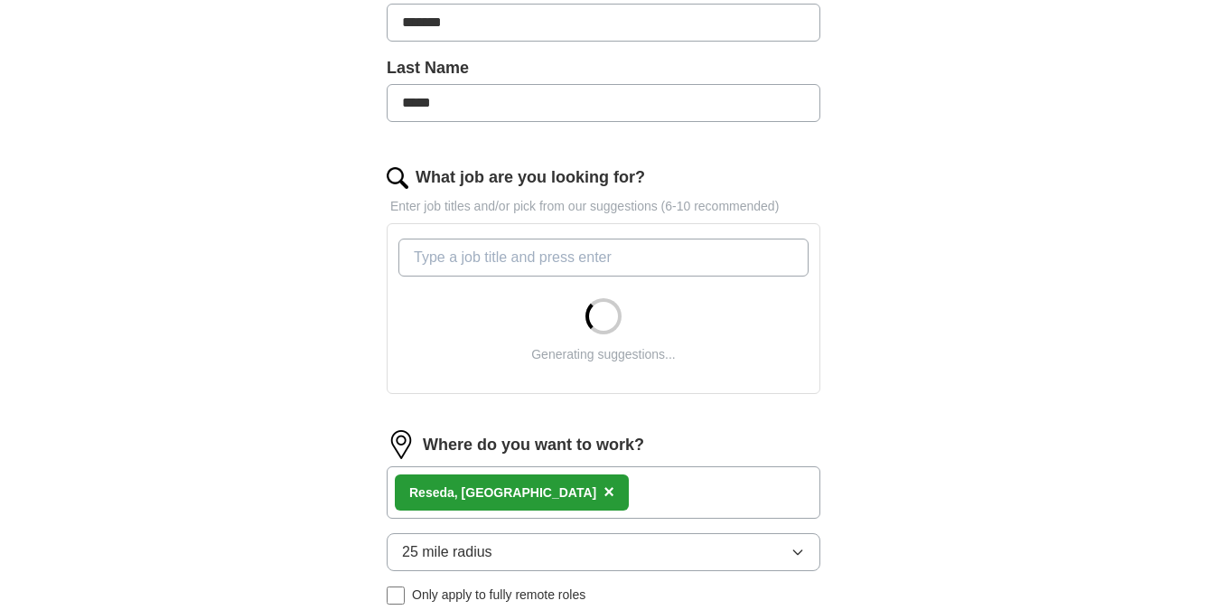
scroll to position [455, 0]
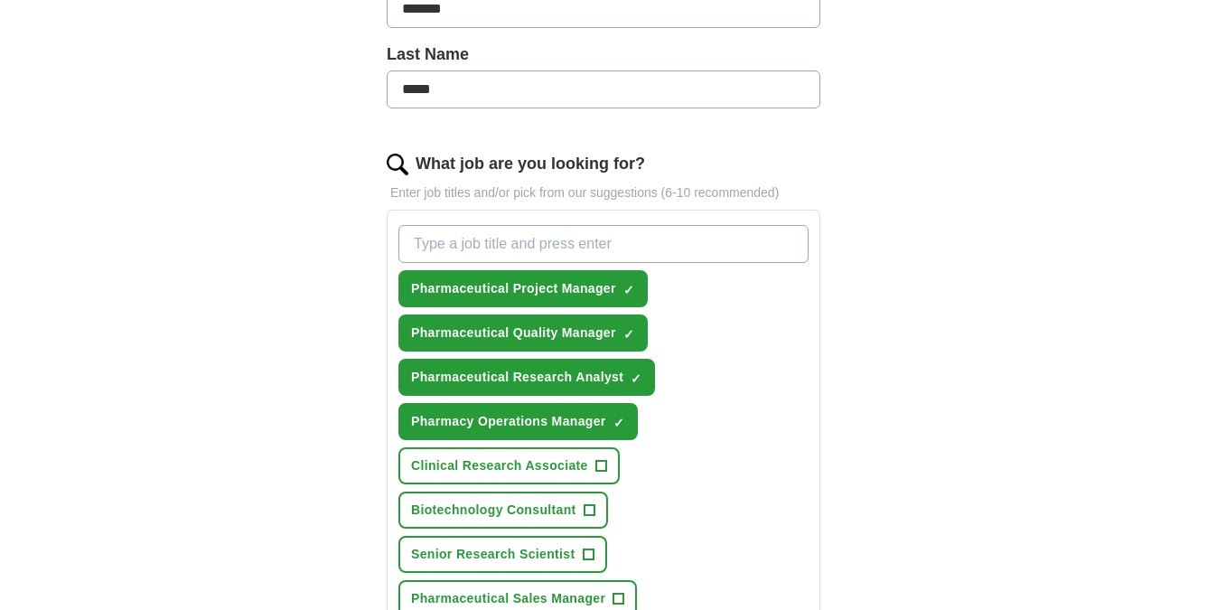
click at [542, 249] on input "What job are you looking for?" at bounding box center [604, 244] width 410 height 38
type input "pharmacy technician"
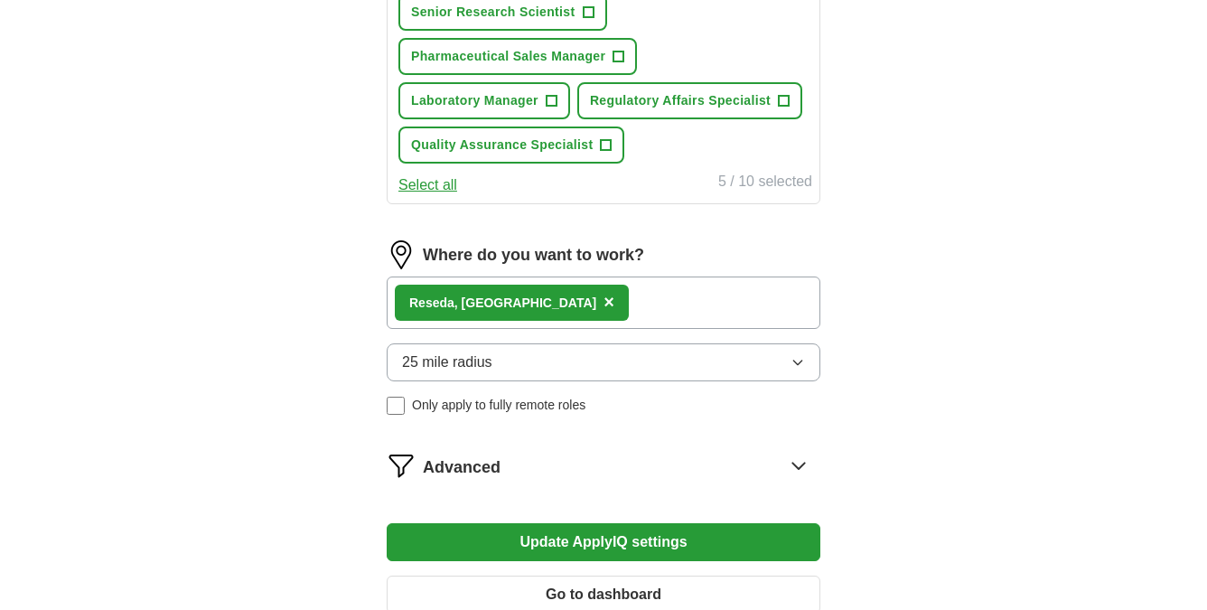
scroll to position [1261, 0]
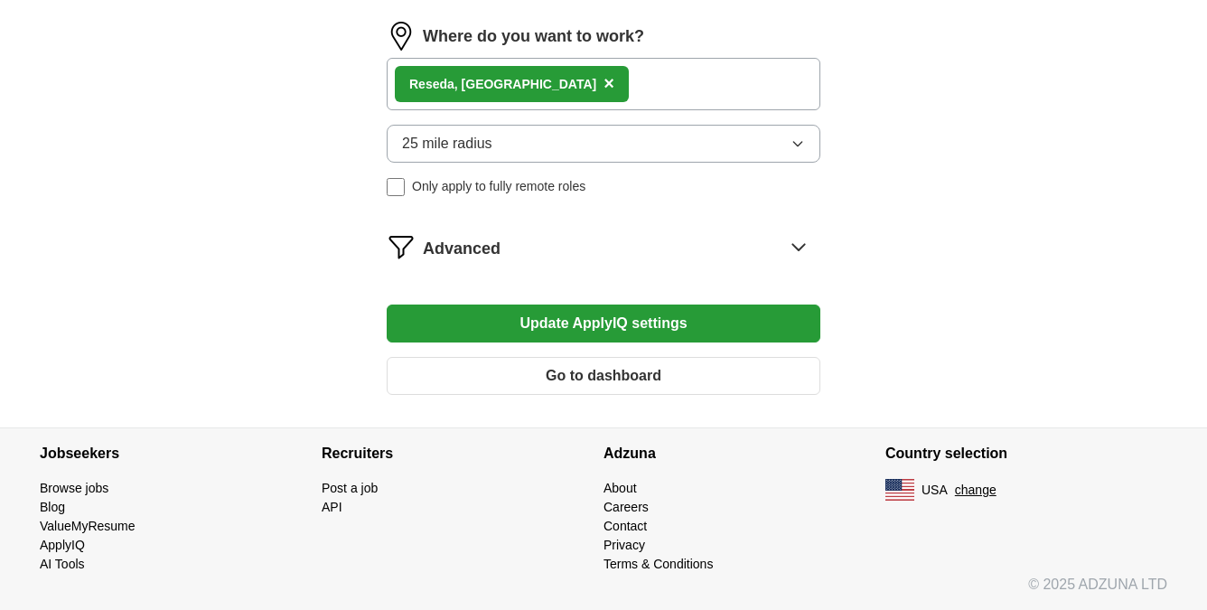
click at [624, 318] on button "Update ApplyIQ settings" at bounding box center [604, 324] width 434 height 38
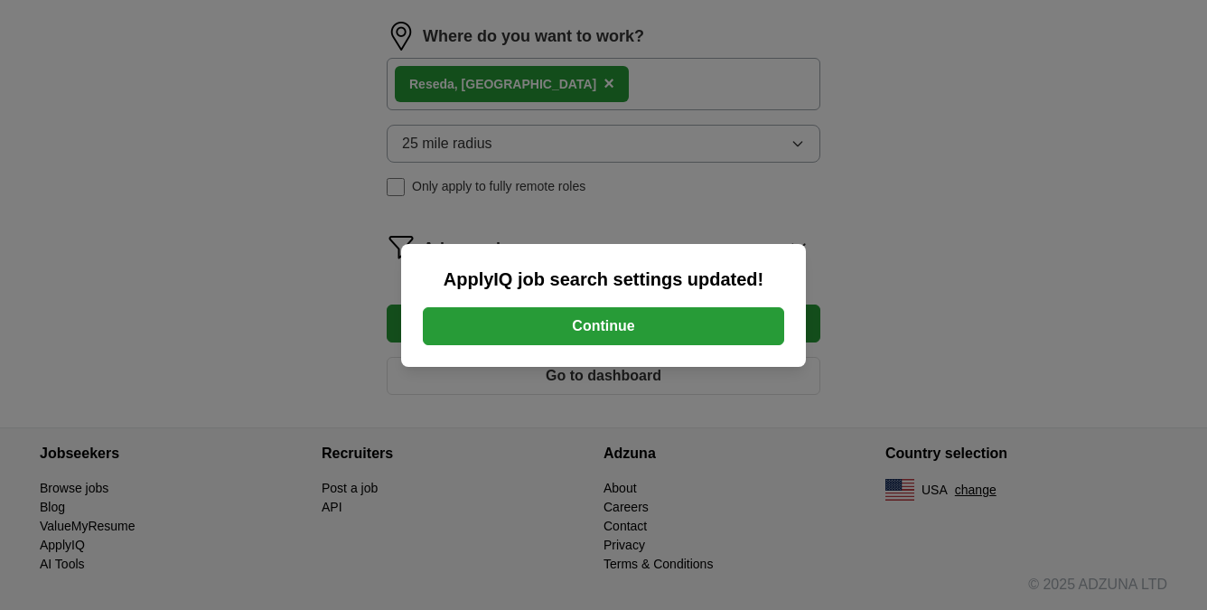
click at [618, 333] on button "Continue" at bounding box center [603, 326] width 361 height 38
